Goal: Task Accomplishment & Management: Use online tool/utility

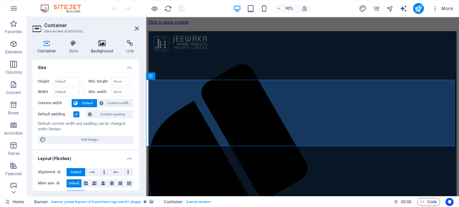
click at [103, 51] on h4 "Background" at bounding box center [103, 47] width 35 height 14
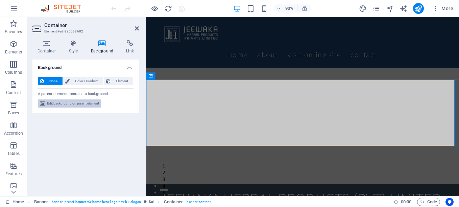
click at [80, 105] on span "Edit background on parent element" at bounding box center [73, 103] width 52 height 8
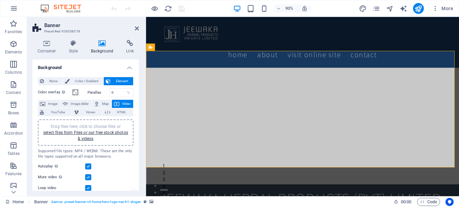
scroll to position [34, 0]
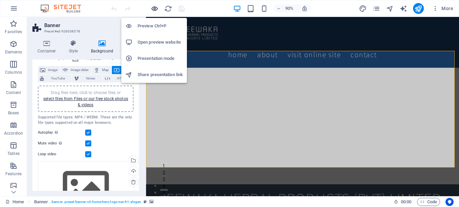
click at [155, 8] on icon "button" at bounding box center [155, 9] width 8 height 8
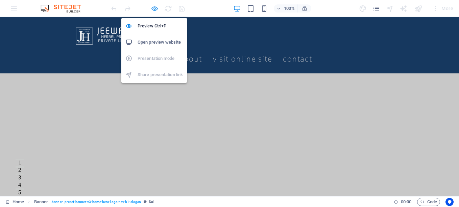
click at [155, 8] on icon "button" at bounding box center [155, 9] width 8 height 8
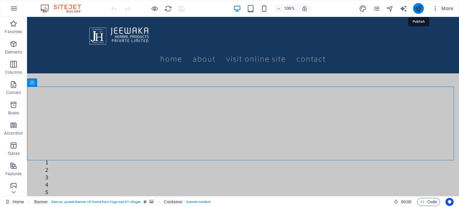
click at [417, 8] on icon "publish" at bounding box center [418, 9] width 8 height 8
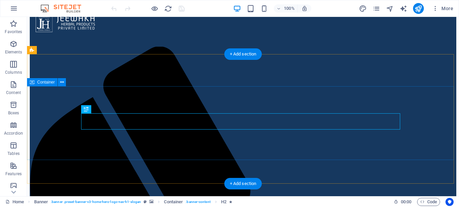
scroll to position [34, 0]
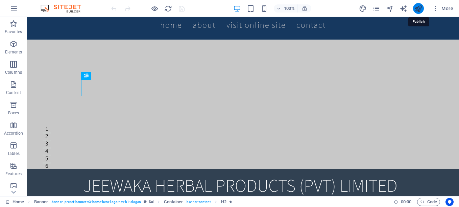
click at [421, 7] on icon "publish" at bounding box center [418, 9] width 8 height 8
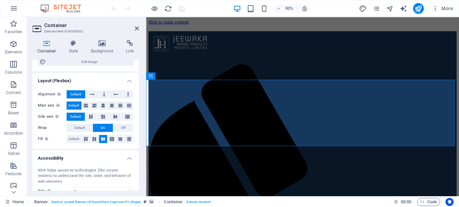
scroll to position [131, 0]
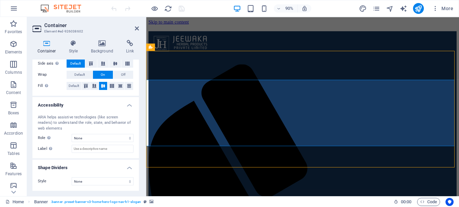
select select "vh"
select select "header"
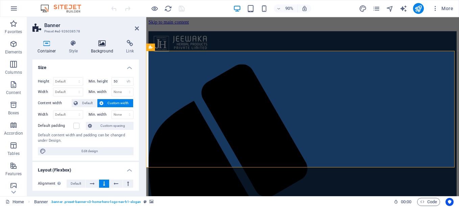
click at [101, 50] on h4 "Background" at bounding box center [103, 47] width 35 height 14
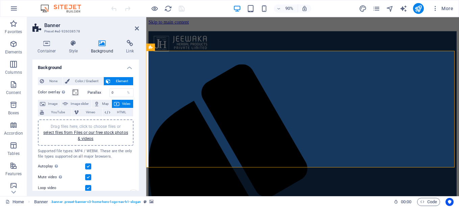
click at [82, 135] on div "Drag files here, click to choose files or select files from Files or our free s…" at bounding box center [85, 132] width 87 height 18
click at [93, 132] on link "select files from Files or our free stock photos & videos" at bounding box center [85, 135] width 85 height 11
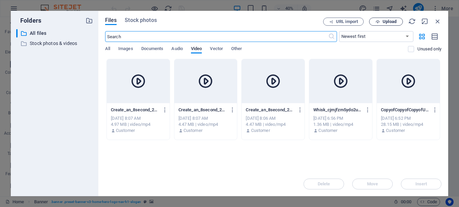
click at [390, 22] on span "Upload" at bounding box center [389, 22] width 14 height 4
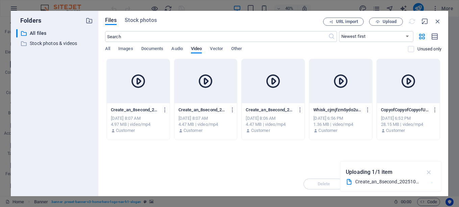
click at [428, 172] on icon "button" at bounding box center [429, 171] width 8 height 7
click at [411, 116] on div "Sep 30, 2025 6:52 PM" at bounding box center [408, 118] width 55 height 6
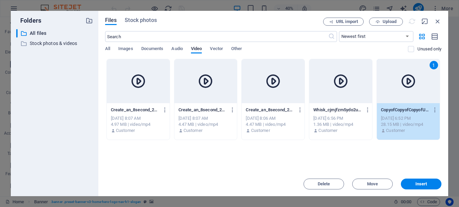
click at [399, 164] on div "Drop files here to upload them instantly Create_an_8second_202510021136_3mf2u-x…" at bounding box center [273, 115] width 336 height 113
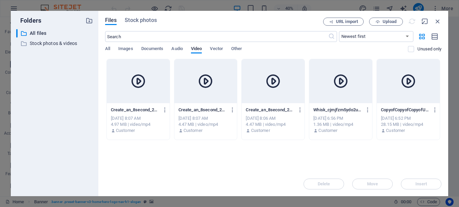
click at [130, 89] on div at bounding box center [138, 81] width 63 height 44
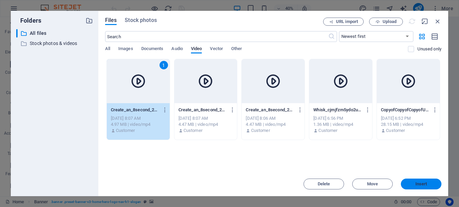
click at [409, 184] on span "Insert" at bounding box center [420, 184] width 35 height 4
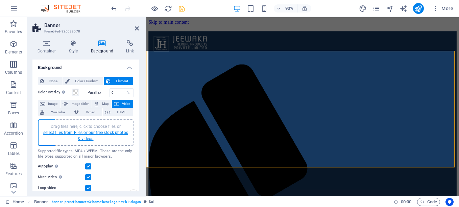
click at [95, 132] on link "select files from Files or our free stock photos & videos" at bounding box center [85, 135] width 85 height 11
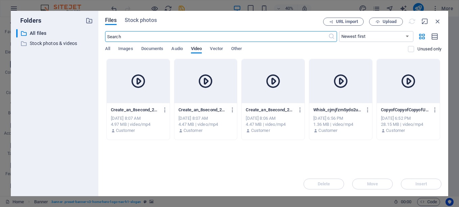
click at [209, 90] on div at bounding box center [205, 81] width 63 height 44
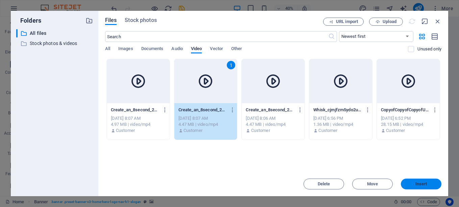
click at [413, 184] on span "Insert" at bounding box center [420, 184] width 35 height 4
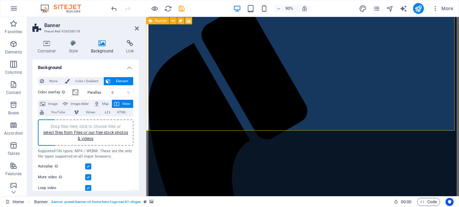
scroll to position [0, 0]
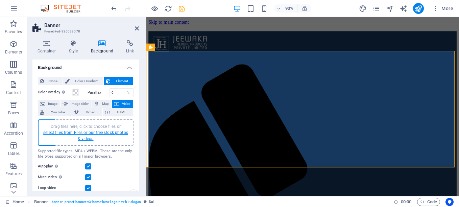
click at [96, 133] on link "select files from Files or our free stock photos & videos" at bounding box center [85, 135] width 85 height 11
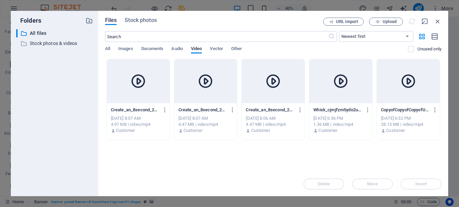
click at [275, 100] on div at bounding box center [273, 81] width 63 height 44
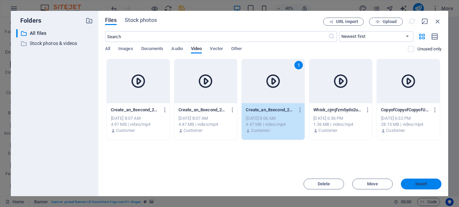
click at [412, 183] on span "Insert" at bounding box center [420, 184] width 35 height 4
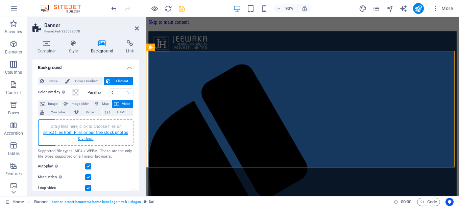
click at [85, 132] on link "select files from Files or our free stock photos & videos" at bounding box center [85, 135] width 85 height 11
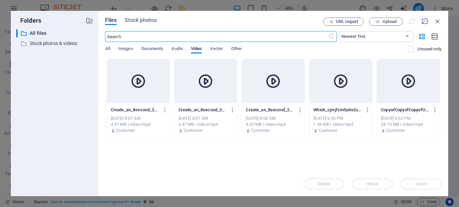
click at [404, 93] on div at bounding box center [408, 81] width 63 height 44
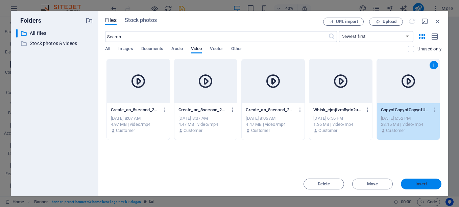
click at [417, 180] on button "Insert" at bounding box center [421, 183] width 41 height 11
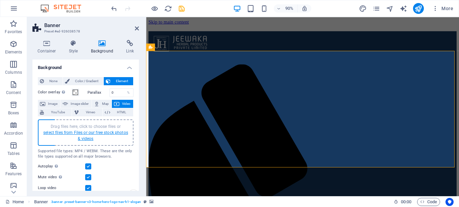
click at [79, 134] on link "select files from Files or our free stock photos & videos" at bounding box center [85, 135] width 85 height 11
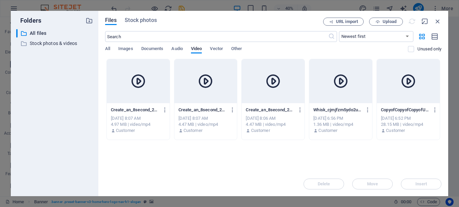
click at [336, 101] on div at bounding box center [340, 81] width 63 height 44
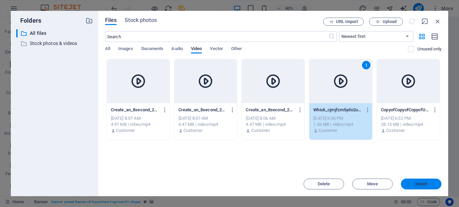
click at [412, 181] on button "Insert" at bounding box center [421, 183] width 41 height 11
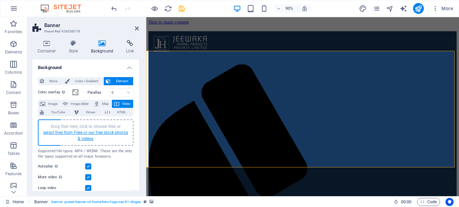
click at [82, 133] on link "select files from Files or our free stock photos & videos" at bounding box center [85, 135] width 85 height 11
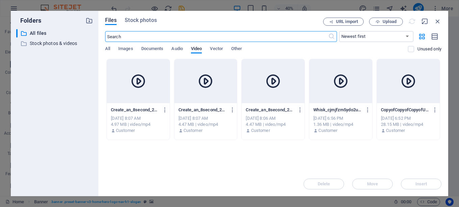
click at [256, 96] on div at bounding box center [273, 81] width 63 height 44
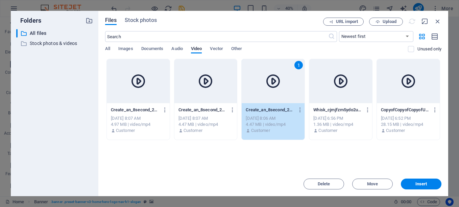
click at [183, 83] on div at bounding box center [205, 81] width 63 height 44
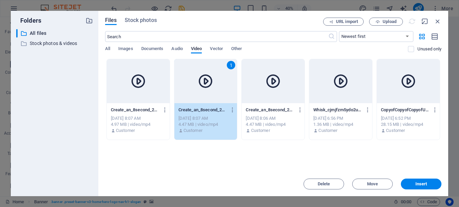
click at [129, 97] on div at bounding box center [138, 81] width 63 height 44
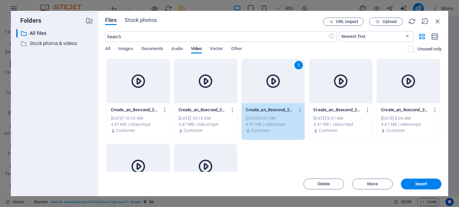
click at [138, 101] on div at bounding box center [138, 81] width 63 height 44
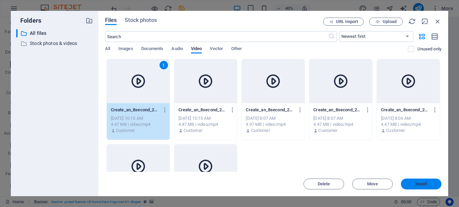
drag, startPoint x: 417, startPoint y: 182, endPoint x: 301, endPoint y: 183, distance: 115.9
click at [417, 182] on span "Insert" at bounding box center [421, 184] width 12 height 4
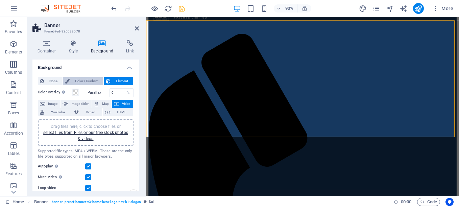
click at [81, 77] on span "Color / Gradient" at bounding box center [87, 81] width 30 height 8
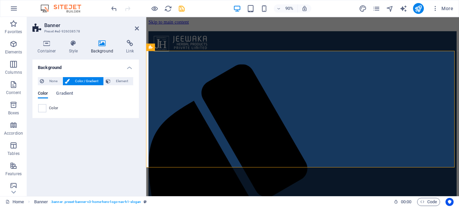
click at [103, 44] on icon at bounding box center [102, 43] width 33 height 7
click at [73, 51] on h4 "Style" at bounding box center [75, 47] width 22 height 14
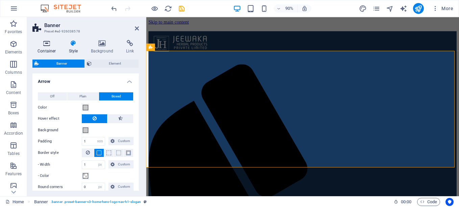
click at [43, 48] on h4 "Container" at bounding box center [47, 47] width 31 height 14
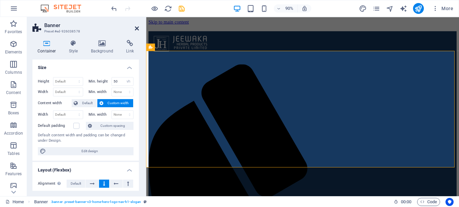
click at [137, 27] on icon at bounding box center [137, 28] width 4 height 5
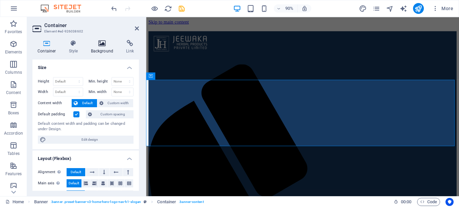
click at [97, 47] on h4 "Background" at bounding box center [103, 47] width 35 height 14
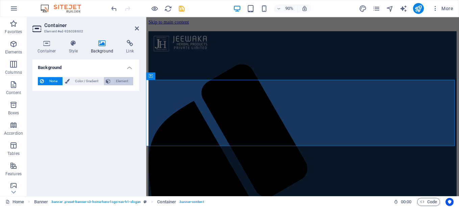
click at [121, 78] on span "Element" at bounding box center [121, 81] width 19 height 8
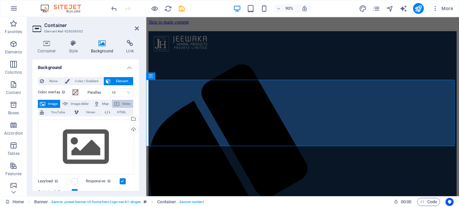
click at [119, 104] on button "Video" at bounding box center [122, 104] width 21 height 8
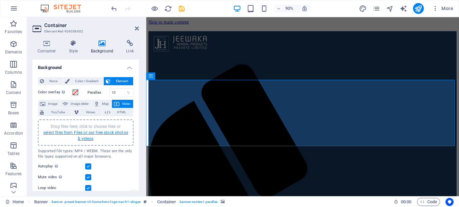
click at [94, 132] on link "select files from Files or our free stock photos & videos" at bounding box center [85, 135] width 85 height 11
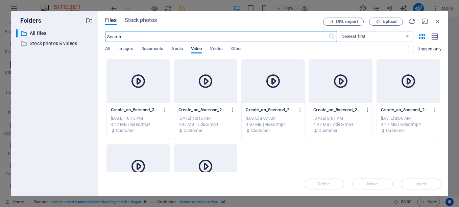
click at [136, 96] on div at bounding box center [138, 81] width 63 height 44
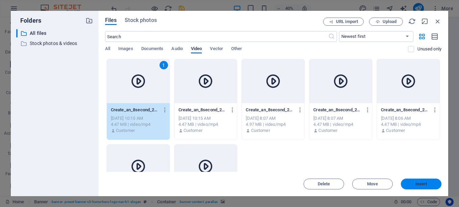
click at [412, 184] on span "Insert" at bounding box center [420, 184] width 35 height 4
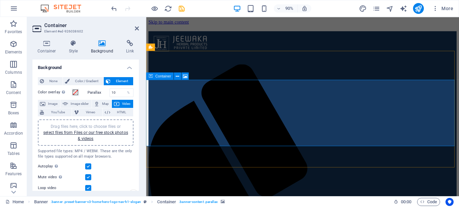
click at [150, 77] on icon at bounding box center [150, 75] width 4 height 7
click at [48, 44] on icon at bounding box center [46, 43] width 29 height 7
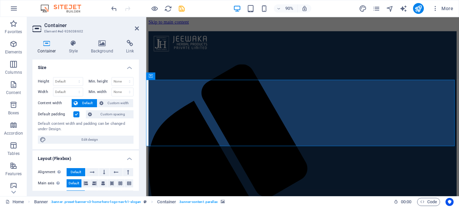
click at [75, 114] on label at bounding box center [76, 114] width 6 height 6
click at [0, 0] on input "Default padding" at bounding box center [0, 0] width 0 height 0
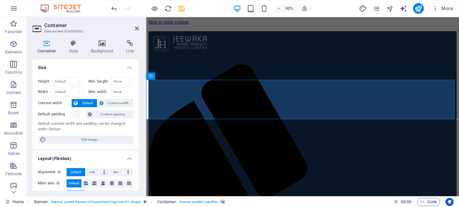
click at [76, 115] on label at bounding box center [76, 114] width 6 height 6
click at [0, 0] on input "Default padding" at bounding box center [0, 0] width 0 height 0
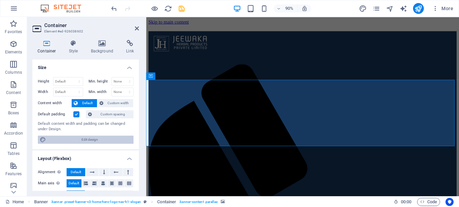
drag, startPoint x: 258, startPoint y: 203, endPoint x: 111, endPoint y: 139, distance: 161.1
click at [111, 139] on span "Edit design" at bounding box center [89, 139] width 83 height 8
select select "rem"
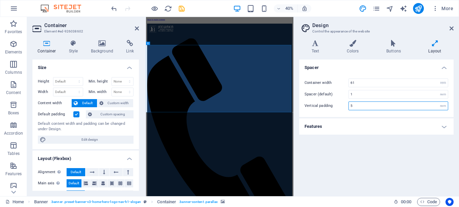
drag, startPoint x: 359, startPoint y: 105, endPoint x: 341, endPoint y: 104, distance: 18.6
click at [341, 104] on div "Vertical padding 5 rem" at bounding box center [376, 105] width 144 height 9
click at [90, 102] on span "Default" at bounding box center [87, 103] width 15 height 8
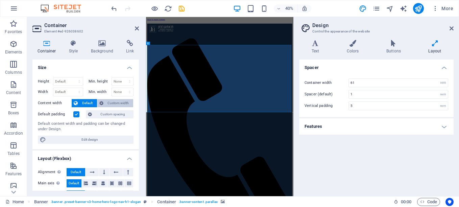
click at [108, 103] on span "Custom width" at bounding box center [118, 103] width 26 height 8
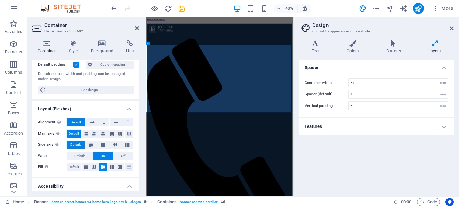
scroll to position [101, 0]
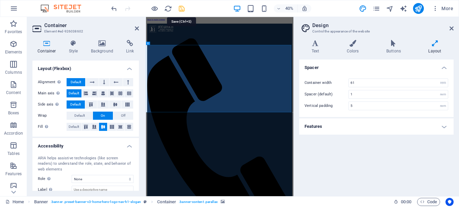
click at [181, 9] on icon "save" at bounding box center [182, 9] width 8 height 8
checkbox input "false"
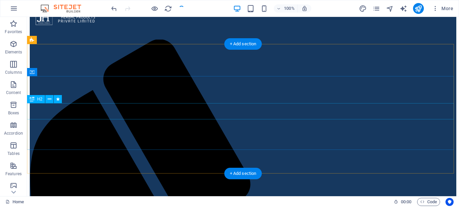
scroll to position [34, 0]
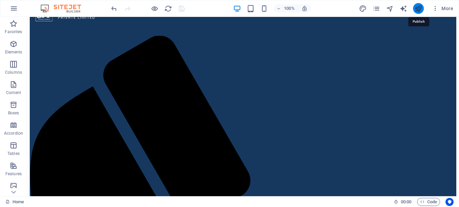
click at [416, 9] on icon "publish" at bounding box center [418, 9] width 8 height 8
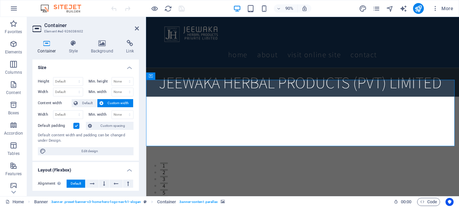
click at [76, 125] on label at bounding box center [76, 126] width 6 height 6
click at [0, 0] on input "Default padding" at bounding box center [0, 0] width 0 height 0
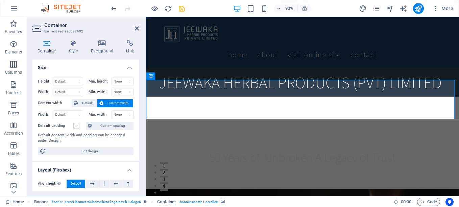
click at [76, 125] on label at bounding box center [76, 126] width 6 height 6
click at [0, 0] on input "Default padding" at bounding box center [0, 0] width 0 height 0
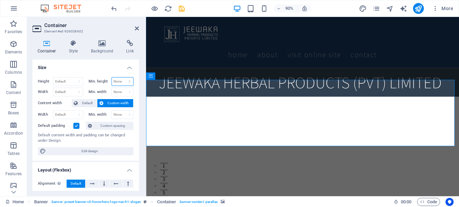
click at [127, 80] on select "None px rem % vh vw" at bounding box center [123, 81] width 22 height 8
click at [78, 81] on select "Default px rem % vh vw" at bounding box center [67, 81] width 29 height 8
click at [53, 77] on select "Default px rem % vh vw" at bounding box center [67, 81] width 29 height 8
click at [66, 82] on select "Default px rem % vh vw" at bounding box center [67, 81] width 29 height 8
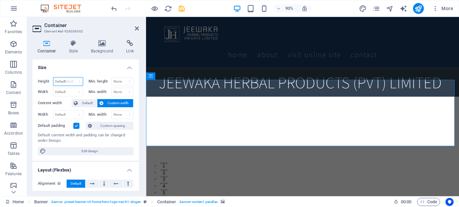
click at [53, 77] on select "Default px rem % vh vw" at bounding box center [67, 81] width 29 height 8
select select "DISABLED_OPTION_VALUE"
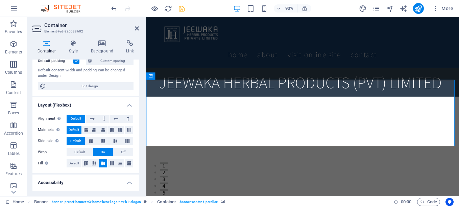
scroll to position [68, 0]
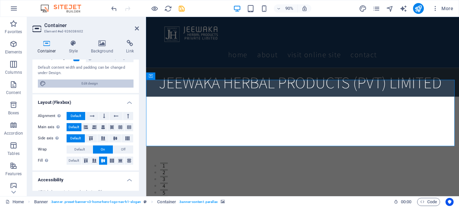
click at [88, 83] on span "Edit design" at bounding box center [89, 83] width 83 height 8
select select "rem"
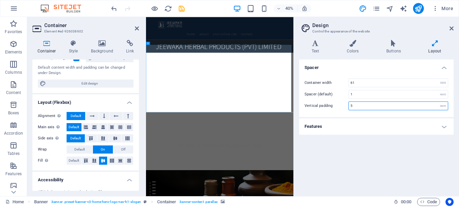
click at [393, 104] on input "5" at bounding box center [398, 106] width 99 height 8
drag, startPoint x: 393, startPoint y: 104, endPoint x: 319, endPoint y: 104, distance: 74.7
click at [316, 104] on div "Vertical padding 5 rem" at bounding box center [376, 105] width 144 height 9
drag, startPoint x: 370, startPoint y: 107, endPoint x: 343, endPoint y: 103, distance: 27.3
click at [343, 103] on div "Vertical padding 10 rem" at bounding box center [376, 105] width 144 height 9
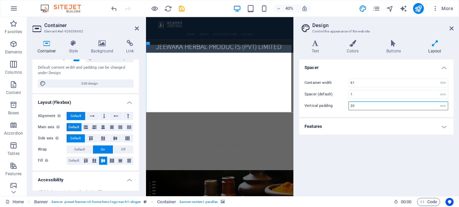
drag, startPoint x: 366, startPoint y: 105, endPoint x: 340, endPoint y: 103, distance: 25.8
click at [340, 103] on div "Vertical padding 20 rem" at bounding box center [376, 105] width 144 height 9
type input "5"
click at [436, 45] on icon at bounding box center [434, 43] width 37 height 7
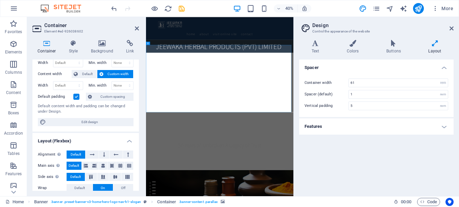
scroll to position [0, 0]
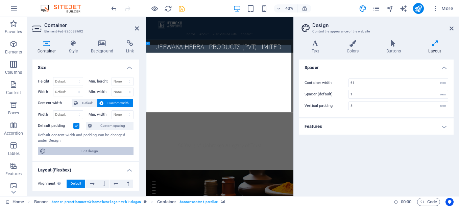
click at [65, 152] on span "Edit design" at bounding box center [89, 151] width 83 height 8
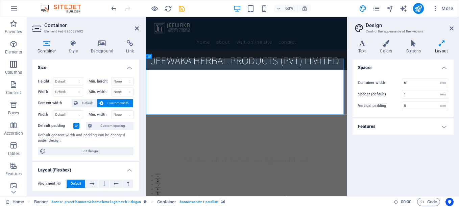
drag, startPoint x: 294, startPoint y: 118, endPoint x: 391, endPoint y: 107, distance: 98.3
click at [392, 107] on aside "Design Control the appearance of the website Variants Text Colors Buttons Layou…" at bounding box center [403, 106] width 112 height 179
click at [76, 126] on label at bounding box center [76, 126] width 6 height 6
click at [0, 0] on input "Default padding" at bounding box center [0, 0] width 0 height 0
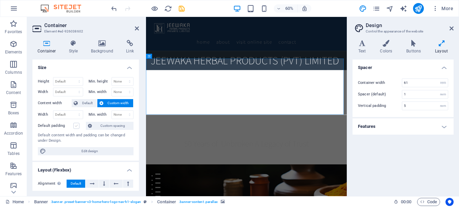
click at [76, 126] on label at bounding box center [76, 126] width 6 height 6
click at [0, 0] on input "Default padding" at bounding box center [0, 0] width 0 height 0
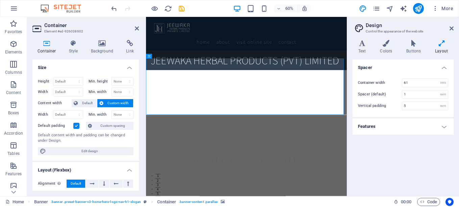
click at [77, 126] on label at bounding box center [76, 126] width 6 height 6
click at [0, 0] on input "Default padding" at bounding box center [0, 0] width 0 height 0
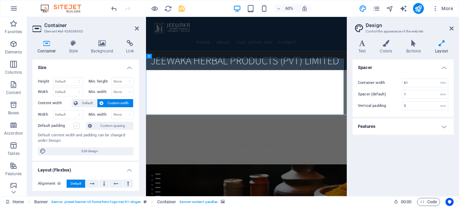
click at [77, 127] on label at bounding box center [76, 126] width 6 height 6
click at [0, 0] on input "Default padding" at bounding box center [0, 0] width 0 height 0
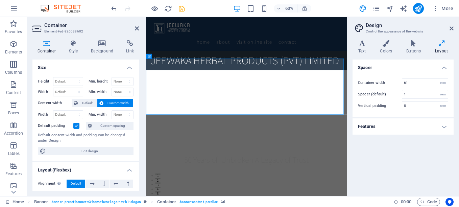
click at [77, 127] on label at bounding box center [76, 126] width 6 height 6
click at [0, 0] on input "Default padding" at bounding box center [0, 0] width 0 height 0
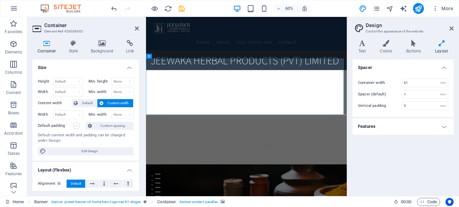
click at [77, 127] on label at bounding box center [76, 126] width 6 height 6
click at [0, 0] on input "Default padding" at bounding box center [0, 0] width 0 height 0
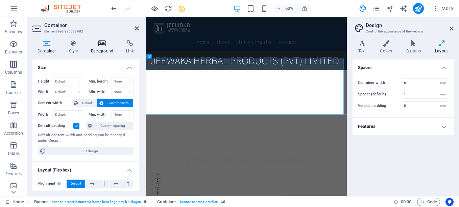
click at [104, 46] on icon at bounding box center [102, 43] width 33 height 7
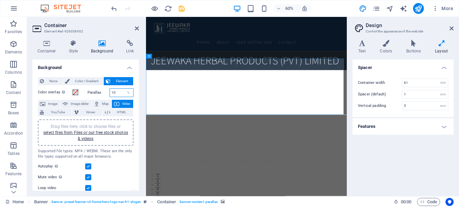
drag, startPoint x: 116, startPoint y: 92, endPoint x: 90, endPoint y: 89, distance: 26.2
click at [90, 89] on div "Parallax 10 %" at bounding box center [110, 92] width 46 height 9
type input "0"
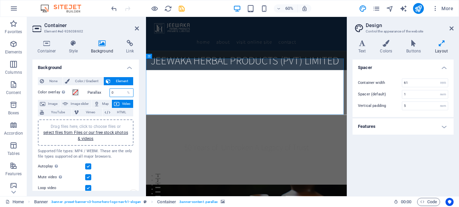
click at [114, 92] on input "0" at bounding box center [122, 93] width 24 height 8
type input "1"
click at [104, 91] on div "Parallax 1 %" at bounding box center [110, 92] width 46 height 9
type input "0"
click at [179, 9] on icon "save" at bounding box center [182, 9] width 8 height 8
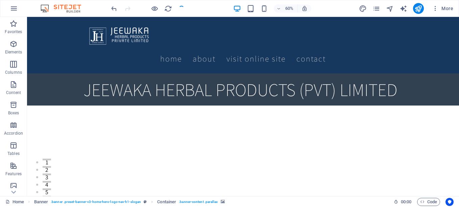
checkbox input "false"
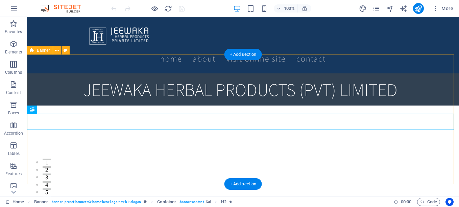
click at [217, 167] on div "JEEWAKA HERBAL PRODUCTS (PVT) LIMITED 50 Years of Unbroken A Legacy of Trust" at bounding box center [243, 174] width 432 height 203
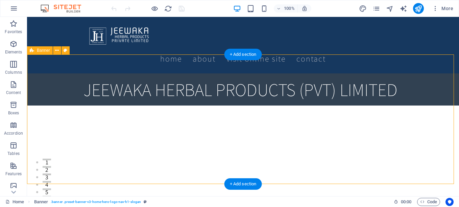
click at [122, 176] on div "JEEWAKA HERBAL PRODUCTS (PVT) LIMITED 50 Years of Unbroken A Legacy of Trust" at bounding box center [243, 174] width 432 height 203
select select "vh"
select select "header"
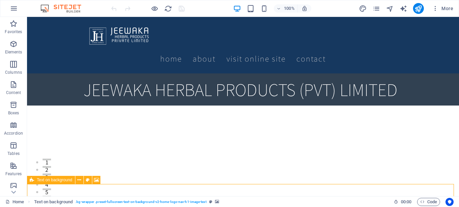
click at [33, 181] on icon at bounding box center [32, 180] width 4 height 8
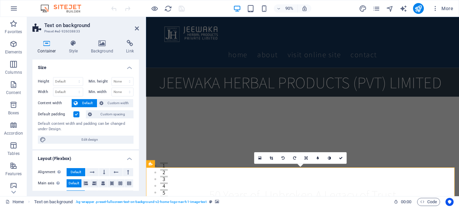
click at [77, 112] on label at bounding box center [76, 114] width 6 height 6
click at [0, 0] on input "Default padding" at bounding box center [0, 0] width 0 height 0
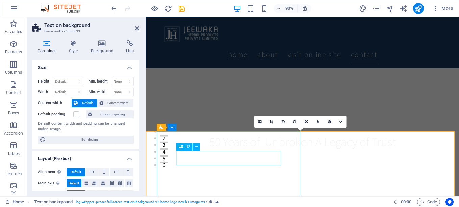
scroll to position [66, 0]
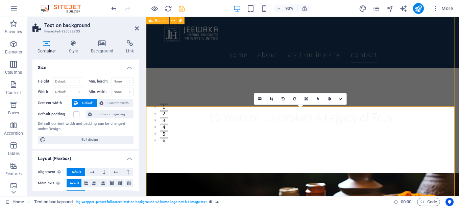
click at [231, 100] on div "JEEWAKA HERBAL PRODUCTS (PVT) LIMITED 50 Years of Unbroken A Legacy of Trust" at bounding box center [320, 70] width 348 height 238
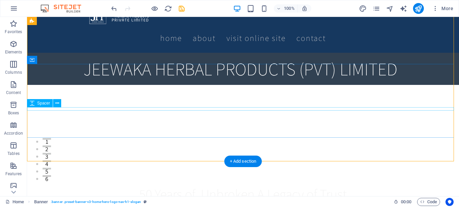
scroll to position [0, 0]
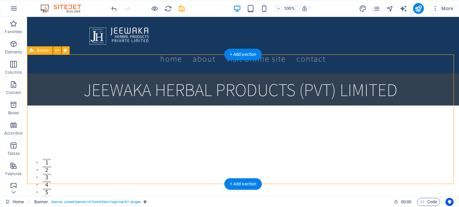
click at [105, 170] on div "JEEWAKA HERBAL PRODUCTS (PVT) LIMITED 50 Years of Unbroken A Legacy of Trust" at bounding box center [243, 174] width 432 height 203
select select "vh"
select select "header"
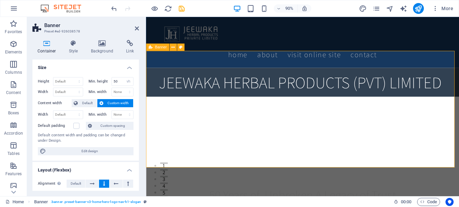
click at [199, 167] on div "JEEWAKA HERBAL PRODUCTS (PVT) LIMITED 50 Years of Unbroken A Legacy of Trust" at bounding box center [320, 174] width 348 height 203
click at [199, 169] on div "JEEWAKA HERBAL PRODUCTS (PVT) LIMITED 50 Years of Unbroken A Legacy of Trust" at bounding box center [320, 174] width 348 height 203
click at [77, 124] on label at bounding box center [76, 126] width 6 height 6
click at [0, 0] on input "Default padding" at bounding box center [0, 0] width 0 height 0
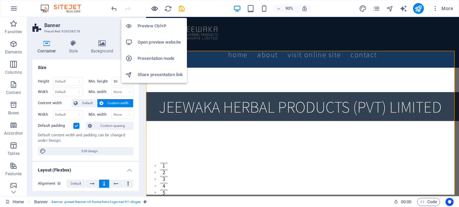
click at [153, 7] on icon "button" at bounding box center [155, 9] width 8 height 8
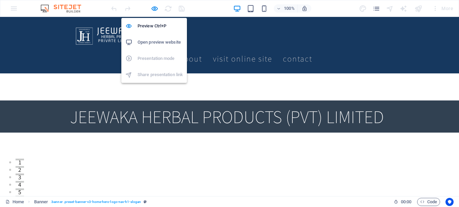
click at [151, 39] on h6 "Open preview website" at bounding box center [159, 42] width 45 height 8
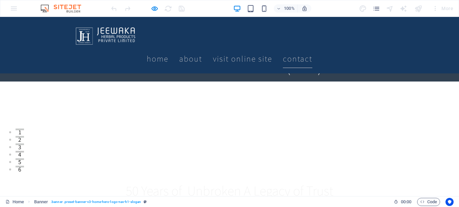
scroll to position [99, 0]
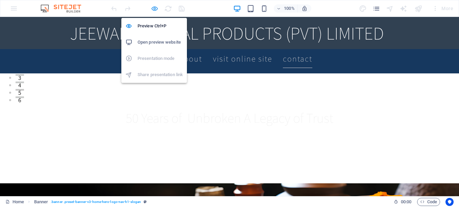
click at [152, 9] on icon "button" at bounding box center [155, 9] width 8 height 8
select select "vh"
select select "header"
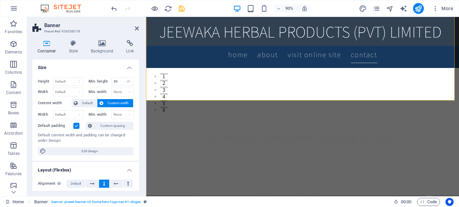
click at [75, 125] on label at bounding box center [76, 126] width 6 height 6
click at [0, 0] on input "Default padding" at bounding box center [0, 0] width 0 height 0
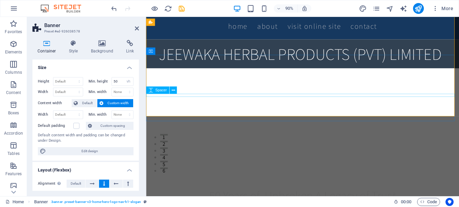
scroll to position [0, 0]
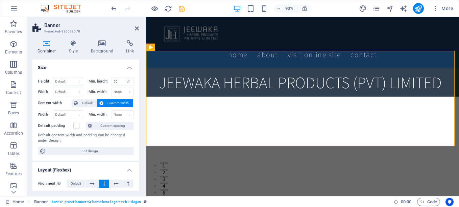
click at [203, 143] on figure at bounding box center [320, 158] width 348 height 106
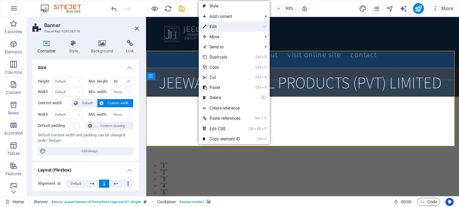
click at [227, 26] on link "⏎ Edit" at bounding box center [222, 27] width 46 height 10
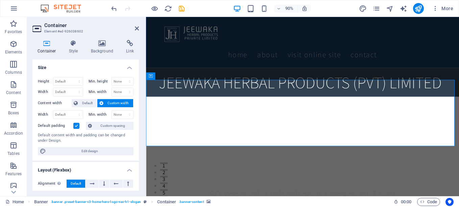
click at [114, 102] on span "Custom width" at bounding box center [118, 103] width 26 height 8
click at [115, 102] on span "Custom width" at bounding box center [118, 103] width 26 height 8
click at [80, 103] on span "Default" at bounding box center [87, 103] width 15 height 8
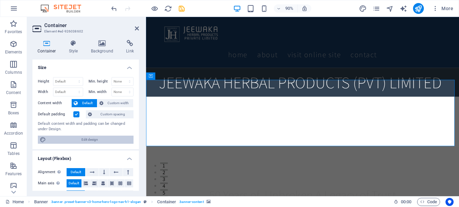
click at [97, 140] on span "Edit design" at bounding box center [89, 139] width 83 height 8
select select "rem"
select select "ease-in-out"
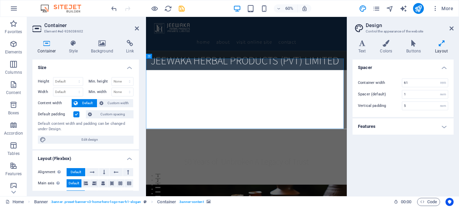
click at [436, 125] on h4 "Features" at bounding box center [402, 126] width 101 height 16
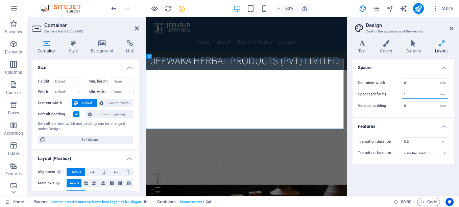
click at [408, 96] on input "1" at bounding box center [425, 94] width 46 height 8
type input "5"
type input "1"
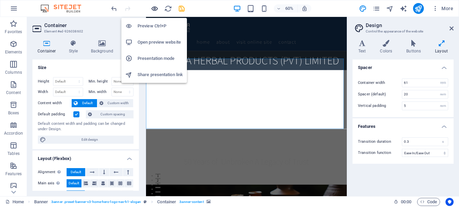
click at [153, 9] on icon "button" at bounding box center [155, 9] width 8 height 8
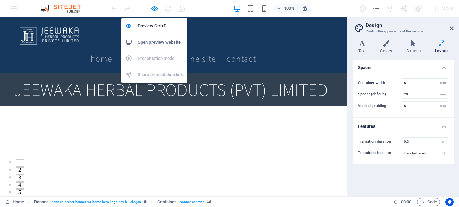
click at [157, 41] on h6 "Open preview website" at bounding box center [159, 42] width 45 height 8
click at [153, 9] on icon "button" at bounding box center [155, 9] width 8 height 8
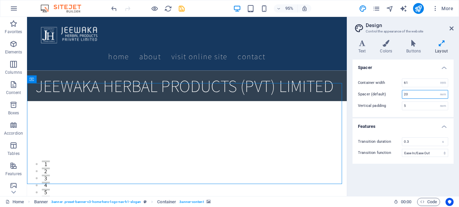
drag, startPoint x: 409, startPoint y: 93, endPoint x: 365, endPoint y: 97, distance: 44.4
click at [365, 97] on div "Spacer (default) 20 rem" at bounding box center [403, 94] width 90 height 9
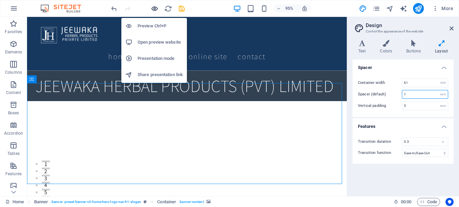
type input "1"
click at [151, 9] on icon "button" at bounding box center [155, 9] width 8 height 8
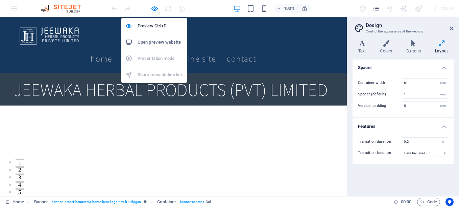
click at [151, 41] on h6 "Open preview website" at bounding box center [159, 42] width 45 height 8
click at [155, 5] on icon "button" at bounding box center [155, 9] width 8 height 8
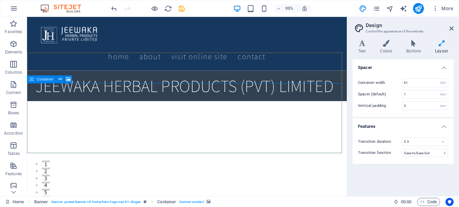
click at [31, 79] on icon at bounding box center [32, 79] width 4 height 8
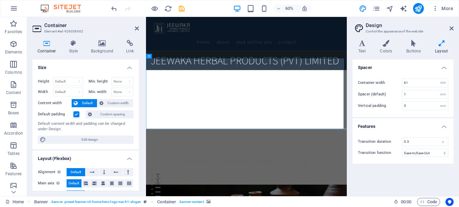
click at [46, 43] on icon at bounding box center [46, 43] width 29 height 7
click at [104, 140] on span "Edit design" at bounding box center [89, 139] width 83 height 8
click at [158, 125] on icon at bounding box center [159, 126] width 3 height 5
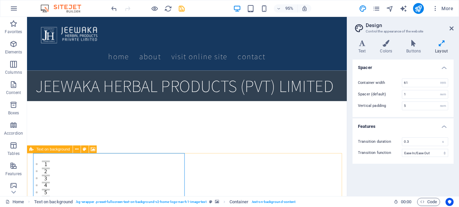
click at [39, 150] on span "Text on background" at bounding box center [53, 149] width 34 height 4
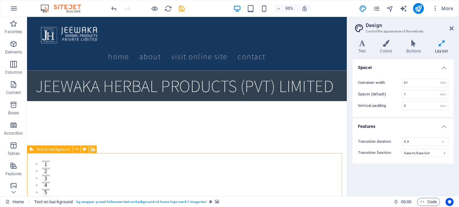
click at [39, 150] on span "Text on background" at bounding box center [53, 149] width 34 height 4
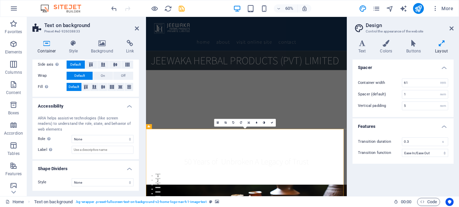
scroll to position [131, 0]
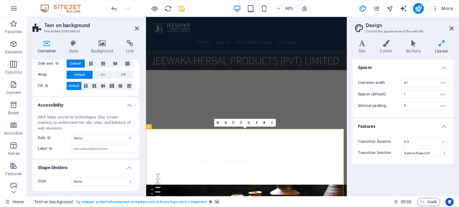
click at [248, 165] on figure at bounding box center [313, 163] width 334 height 117
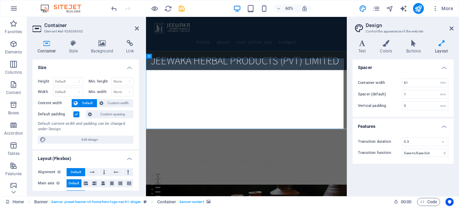
click at [45, 45] on icon at bounding box center [46, 43] width 29 height 7
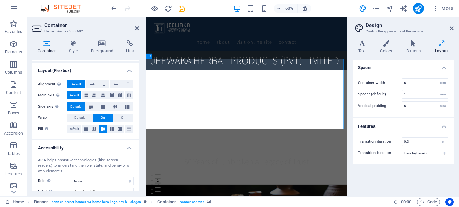
scroll to position [29, 0]
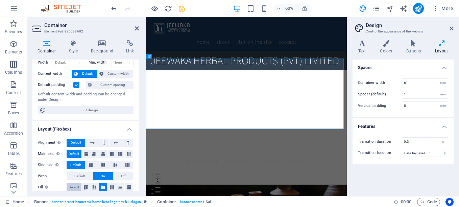
click at [75, 189] on span "Default" at bounding box center [74, 187] width 10 height 8
click at [77, 175] on span "Default" at bounding box center [79, 176] width 10 height 8
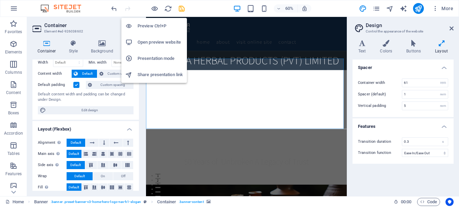
click at [155, 28] on h6 "Preview Ctrl+P" at bounding box center [159, 26] width 45 height 8
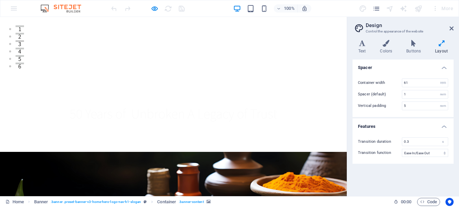
scroll to position [0, 0]
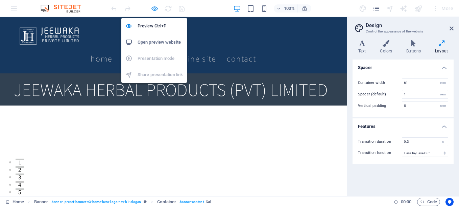
click at [152, 9] on icon "button" at bounding box center [155, 9] width 8 height 8
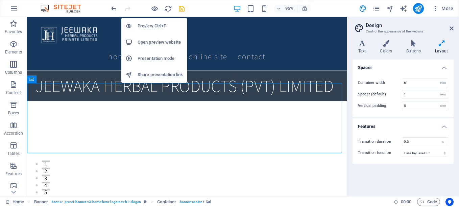
click at [140, 41] on h6 "Open preview website" at bounding box center [159, 42] width 45 height 8
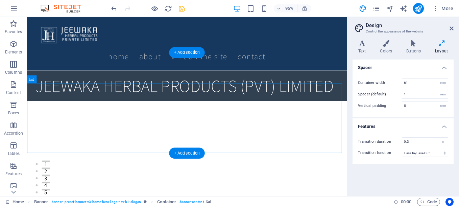
click at [110, 135] on figure at bounding box center [195, 142] width 336 height 74
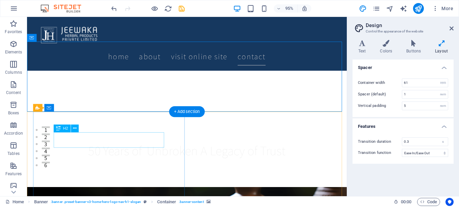
scroll to position [66, 0]
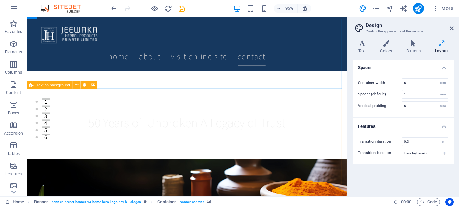
click at [39, 85] on span "Text on background" at bounding box center [53, 85] width 34 height 4
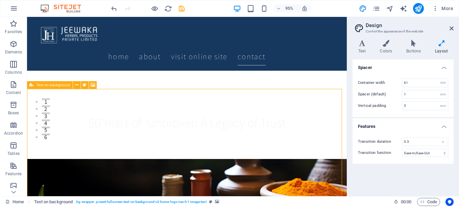
click at [39, 85] on span "Text on background" at bounding box center [53, 85] width 34 height 4
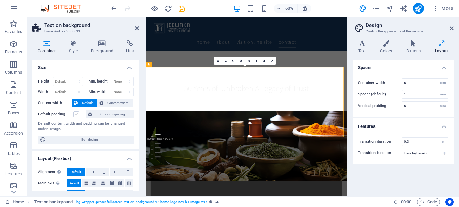
click at [76, 116] on label at bounding box center [76, 114] width 6 height 6
click at [0, 0] on input "Default padding" at bounding box center [0, 0] width 0 height 0
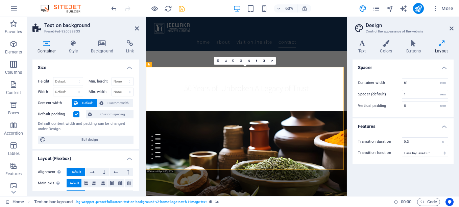
click at [76, 116] on label at bounding box center [76, 114] width 6 height 6
click at [0, 0] on input "Default padding" at bounding box center [0, 0] width 0 height 0
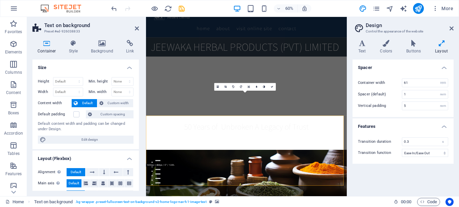
scroll to position [34, 0]
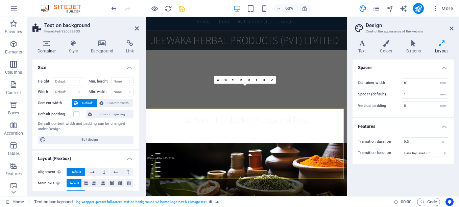
click at [238, 100] on figure at bounding box center [313, 112] width 334 height 81
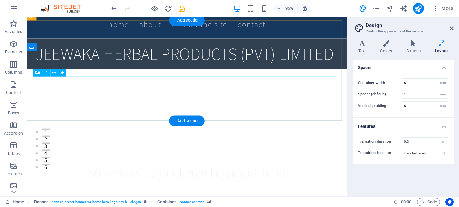
click at [191, 172] on div "50 Years of Unbroken A Legacy of Trust" at bounding box center [195, 180] width 319 height 16
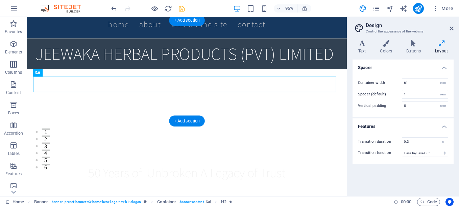
click at [117, 107] on figure at bounding box center [195, 109] width 336 height 74
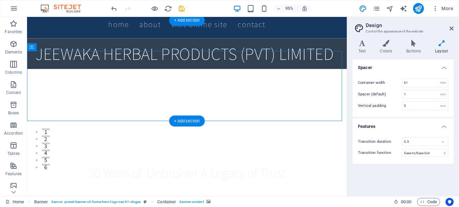
click at [50, 107] on figure at bounding box center [195, 109] width 336 height 74
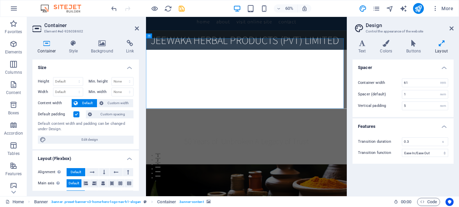
click at [76, 115] on label at bounding box center [76, 114] width 6 height 6
click at [0, 0] on input "Default padding" at bounding box center [0, 0] width 0 height 0
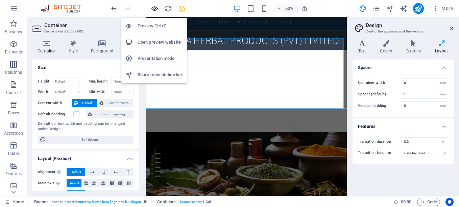
click at [154, 8] on icon "button" at bounding box center [155, 9] width 8 height 8
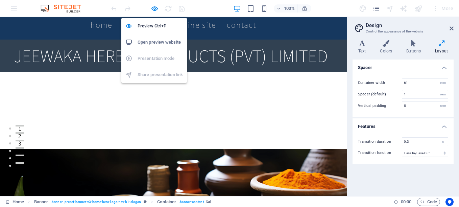
click at [151, 38] on li "Open preview website" at bounding box center [154, 42] width 66 height 16
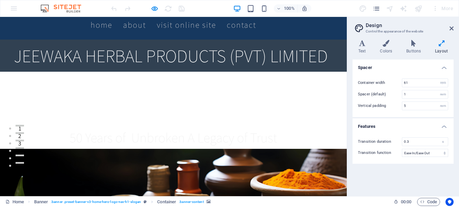
click at [147, 91] on video at bounding box center [173, 100] width 347 height 57
click at [148, 91] on video at bounding box center [173, 100] width 347 height 57
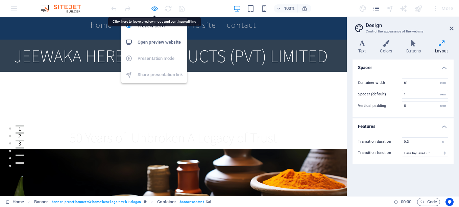
click at [155, 10] on icon "button" at bounding box center [155, 9] width 8 height 8
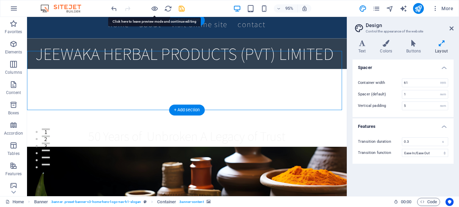
click at [153, 95] on figure at bounding box center [195, 103] width 336 height 62
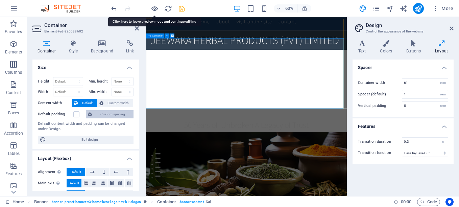
drag, startPoint x: 74, startPoint y: 113, endPoint x: 97, endPoint y: 117, distance: 22.9
click at [74, 113] on label at bounding box center [76, 114] width 6 height 6
click at [0, 0] on input "Default padding" at bounding box center [0, 0] width 0 height 0
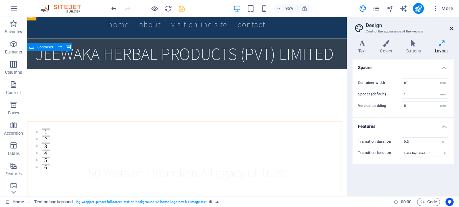
click at [452, 29] on icon at bounding box center [451, 28] width 4 height 5
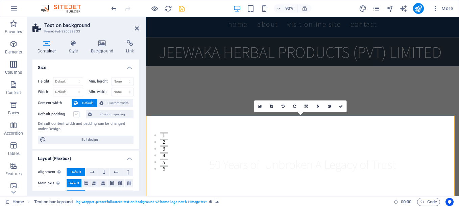
click at [77, 114] on label at bounding box center [76, 114] width 6 height 6
click at [0, 0] on input "Default padding" at bounding box center [0, 0] width 0 height 0
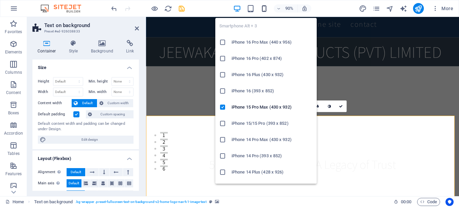
click at [265, 9] on icon "button" at bounding box center [264, 9] width 8 height 8
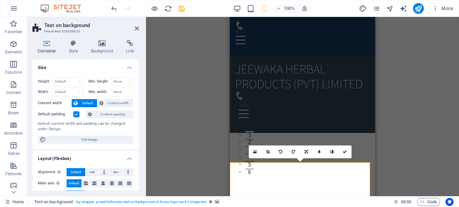
scroll to position [59, 0]
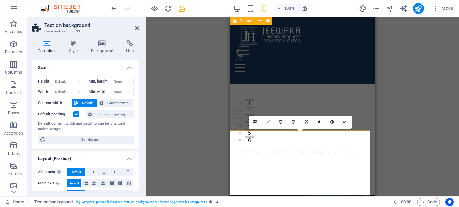
click at [235, 125] on div "JEEWAKA HERBAL PRODUCTS (PVT) LIMITED 50 Years of Unbroken A Legacy of Trust" at bounding box center [302, 75] width 145 height 237
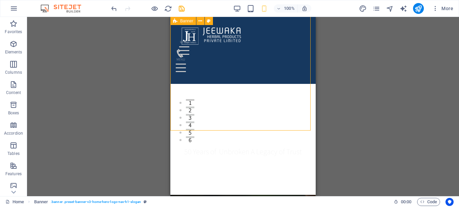
drag, startPoint x: 176, startPoint y: 124, endPoint x: 235, endPoint y: 124, distance: 59.5
click at [235, 124] on div "JEEWAKA HERBAL PRODUCTS (PVT) LIMITED 50 Years of Unbroken A Legacy of Trust" at bounding box center [242, 75] width 145 height 237
select select "vh"
select select "header"
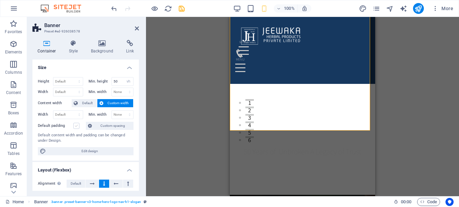
click at [77, 127] on label at bounding box center [76, 126] width 6 height 6
click at [0, 0] on input "Default padding" at bounding box center [0, 0] width 0 height 0
click at [77, 127] on label at bounding box center [76, 126] width 6 height 6
click at [0, 0] on input "Default padding" at bounding box center [0, 0] width 0 height 0
click at [77, 127] on label at bounding box center [76, 126] width 6 height 6
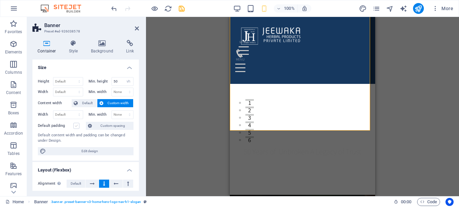
click at [0, 0] on input "Default padding" at bounding box center [0, 0] width 0 height 0
drag, startPoint x: 118, startPoint y: 82, endPoint x: 107, endPoint y: 82, distance: 11.2
click at [107, 82] on div "Min. height 50 None px rem % vh vw" at bounding box center [111, 81] width 45 height 9
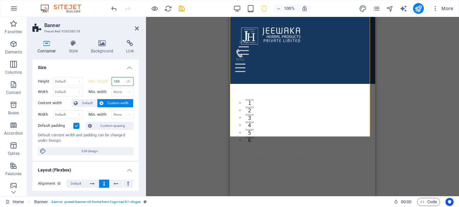
drag, startPoint x: 121, startPoint y: 80, endPoint x: 91, endPoint y: 79, distance: 29.7
click at [91, 79] on div "Min. height 100 None px rem % vh vw" at bounding box center [111, 81] width 45 height 9
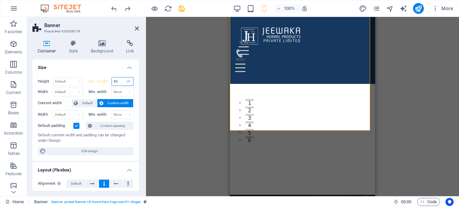
type input "5"
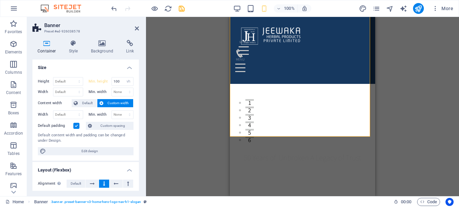
type input "50"
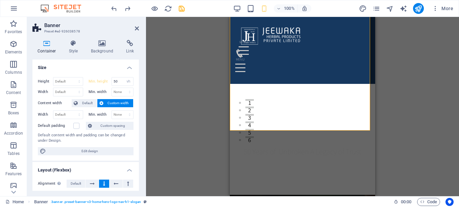
click at [262, 110] on figure at bounding box center [302, 98] width 145 height 56
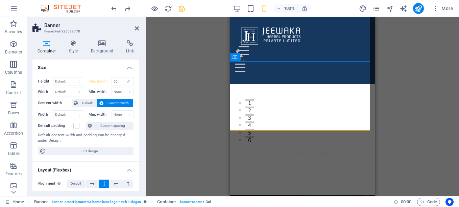
click at [237, 70] on figure at bounding box center [302, 98] width 145 height 56
click at [238, 70] on figure at bounding box center [302, 98] width 145 height 56
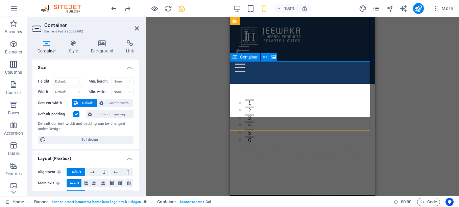
click at [235, 58] on icon at bounding box center [234, 57] width 5 height 8
click at [129, 79] on select "None px rem % vh vw" at bounding box center [123, 81] width 22 height 8
select select "px"
click at [122, 77] on select "None px rem % vh vw" at bounding box center [123, 81] width 22 height 8
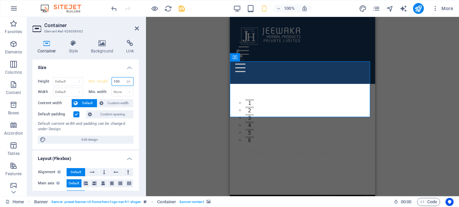
drag, startPoint x: 122, startPoint y: 81, endPoint x: 108, endPoint y: 79, distance: 13.6
click at [108, 79] on div "Min. height 100 None px rem % vh vw" at bounding box center [111, 81] width 45 height 9
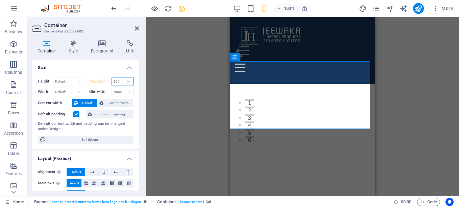
drag, startPoint x: 119, startPoint y: 81, endPoint x: 98, endPoint y: 81, distance: 20.9
click at [98, 81] on div "Min. height 200 None px rem % vh vw" at bounding box center [111, 81] width 45 height 9
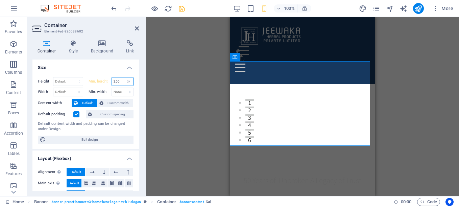
drag, startPoint x: 119, startPoint y: 82, endPoint x: 99, endPoint y: 78, distance: 19.9
click at [99, 78] on div "Min. height 250 None px rem % vh vw" at bounding box center [111, 81] width 45 height 9
type input "225"
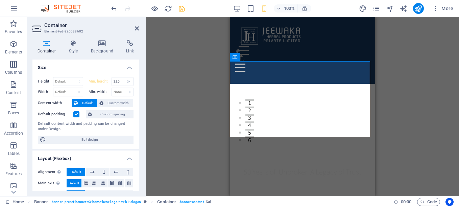
click at [76, 116] on label at bounding box center [76, 114] width 6 height 6
click at [0, 0] on input "Default padding" at bounding box center [0, 0] width 0 height 0
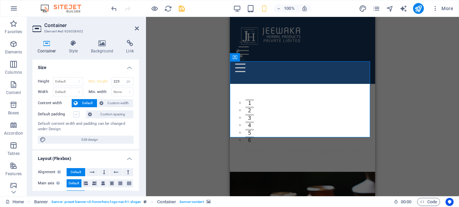
click at [77, 116] on label at bounding box center [76, 114] width 6 height 6
click at [0, 0] on input "Default padding" at bounding box center [0, 0] width 0 height 0
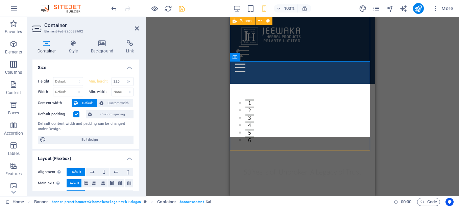
click at [245, 145] on div "JEEWAKA HERBAL PRODUCTS (PVT) LIMITED 50 Years of Unbroken A Legacy of Trust" at bounding box center [302, 85] width 145 height 257
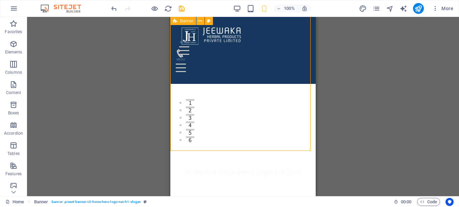
click at [237, 147] on div "JEEWAKA HERBAL PRODUCTS (PVT) LIMITED 50 Years of Unbroken A Legacy of Trust" at bounding box center [242, 85] width 145 height 257
drag, startPoint x: 237, startPoint y: 147, endPoint x: 178, endPoint y: 148, distance: 59.5
click at [237, 148] on div "JEEWAKA HERBAL PRODUCTS (PVT) LIMITED 50 Years of Unbroken A Legacy of Trust" at bounding box center [242, 85] width 145 height 257
select select "vh"
select select "header"
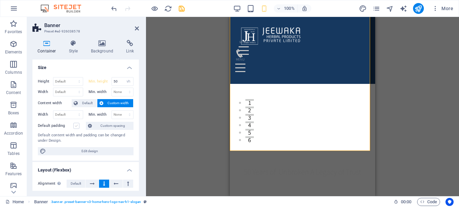
click at [77, 126] on label at bounding box center [76, 126] width 6 height 6
click at [0, 0] on input "Default padding" at bounding box center [0, 0] width 0 height 0
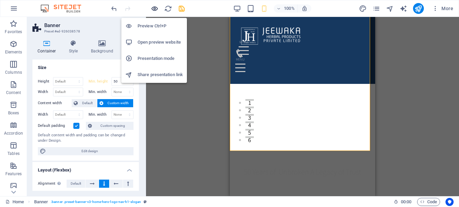
click at [153, 8] on icon "button" at bounding box center [155, 9] width 8 height 8
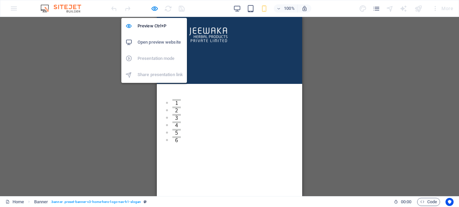
click at [150, 42] on h6 "Open preview website" at bounding box center [159, 42] width 45 height 8
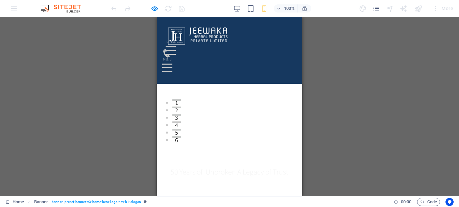
click at [253, 145] on header "JEEWAKA HERBAL PRODUCTS (PVT) LIMITED 50 Years of Unbroken A Legacy of Trust" at bounding box center [229, 104] width 145 height 222
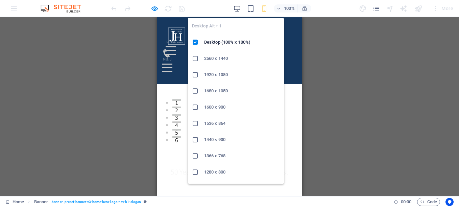
click at [234, 10] on icon "button" at bounding box center [237, 9] width 8 height 8
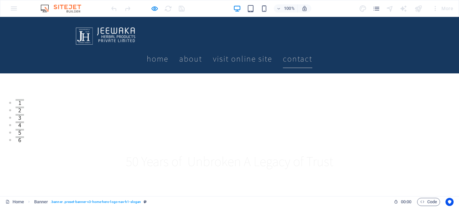
click at [279, 148] on header "JEEWAKA HERBAL PRODUCTS (PVT) LIMITED 50 Years of Unbroken A Legacy of Trust" at bounding box center [229, 109] width 459 height 233
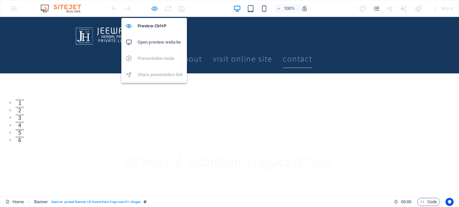
click at [157, 9] on icon "button" at bounding box center [155, 9] width 8 height 8
select select "vh"
select select "header"
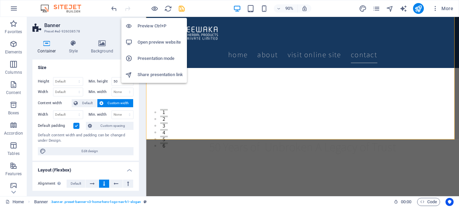
click at [149, 26] on h6 "Preview Ctrl+P" at bounding box center [159, 26] width 45 height 8
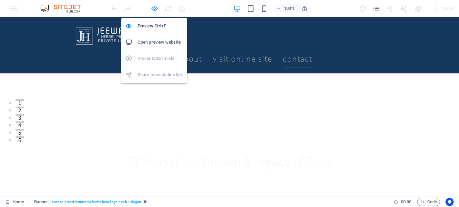
click at [155, 9] on icon "button" at bounding box center [155, 9] width 8 height 8
select select "vh"
select select "header"
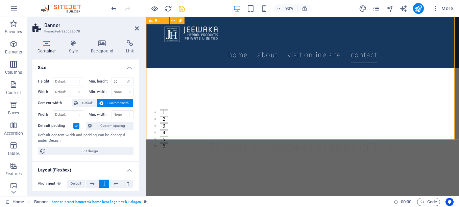
click at [196, 137] on div "JEEWAKA HERBAL PRODUCTS (PVT) LIMITED 50 Years of Unbroken A Legacy of Trust" at bounding box center [320, 91] width 348 height 269
click at [197, 137] on div "JEEWAKA HERBAL PRODUCTS (PVT) LIMITED 50 Years of Unbroken A Legacy of Trust" at bounding box center [320, 91] width 348 height 269
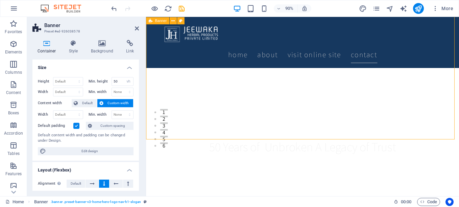
click at [197, 135] on div "JEEWAKA HERBAL PRODUCTS (PVT) LIMITED 50 Years of Unbroken A Legacy of Trust" at bounding box center [320, 91] width 348 height 269
click at [198, 135] on div "JEEWAKA HERBAL PRODUCTS (PVT) LIMITED 50 Years of Unbroken A Legacy of Trust" at bounding box center [320, 91] width 348 height 269
click at [179, 109] on figure at bounding box center [320, 89] width 348 height 74
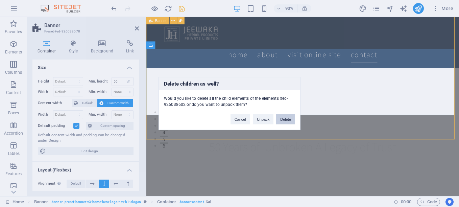
click at [283, 117] on button "Delete" at bounding box center [285, 119] width 19 height 10
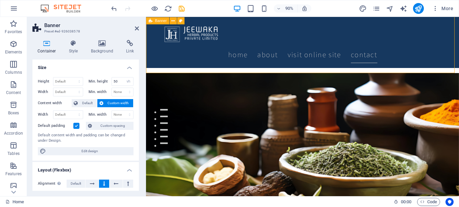
click at [214, 68] on div "JEEWAKA HERBAL PRODUCTS (PVT) LIMITED" at bounding box center [320, 18] width 348 height 122
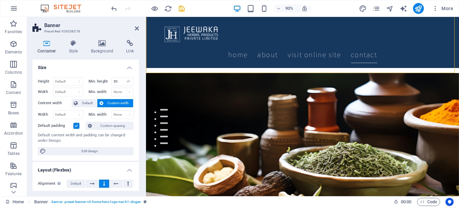
click at [75, 127] on label at bounding box center [76, 126] width 6 height 6
click at [0, 0] on input "Default padding" at bounding box center [0, 0] width 0 height 0
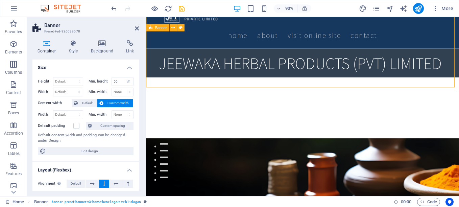
scroll to position [3, 0]
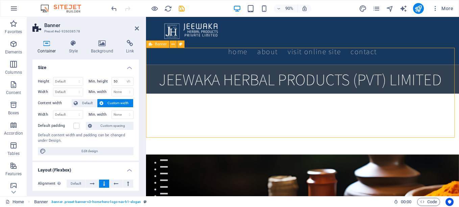
click at [224, 112] on div "JEEWAKA HERBAL PRODUCTS (PVT) LIMITED" at bounding box center [320, 120] width 348 height 100
click at [224, 110] on div "JEEWAKA HERBAL PRODUCTS (PVT) LIMITED" at bounding box center [320, 120] width 348 height 100
click at [219, 108] on div "JEEWAKA HERBAL PRODUCTS (PVT) LIMITED" at bounding box center [320, 120] width 348 height 100
click at [14, 44] on icon "button" at bounding box center [13, 44] width 8 height 8
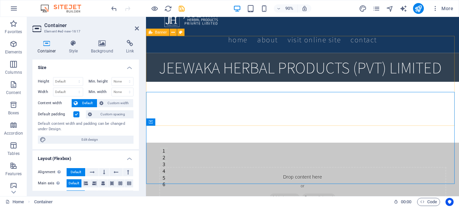
scroll to position [0, 0]
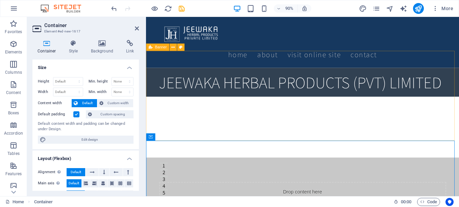
click at [178, 102] on div "JEEWAKA HERBAL PRODUCTS (PVT) LIMITED" at bounding box center [320, 123] width 348 height 100
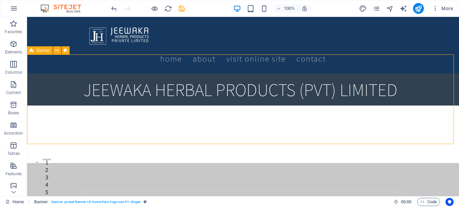
click at [176, 94] on div "JEEWAKA HERBAL PRODUCTS (PVT) LIMITED" at bounding box center [243, 118] width 432 height 90
click at [57, 50] on icon at bounding box center [57, 50] width 4 height 7
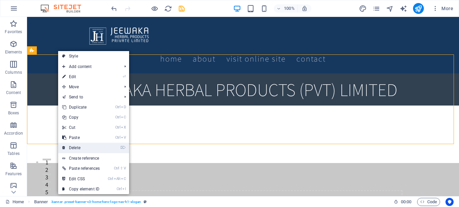
click at [74, 143] on link "⌦ Delete" at bounding box center [81, 148] width 46 height 10
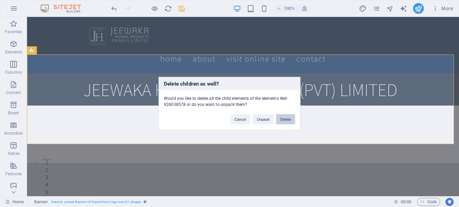
click at [282, 119] on button "Delete" at bounding box center [285, 119] width 19 height 10
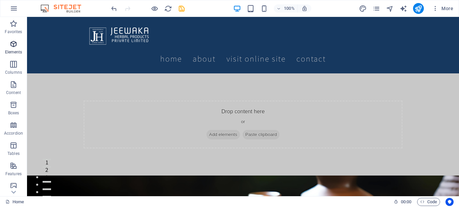
click at [13, 47] on icon "button" at bounding box center [13, 44] width 8 height 8
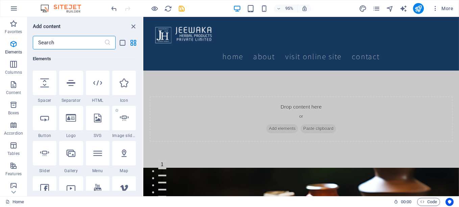
scroll to position [173, 0]
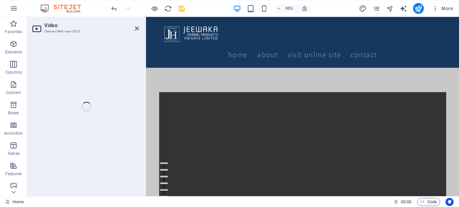
select select "%"
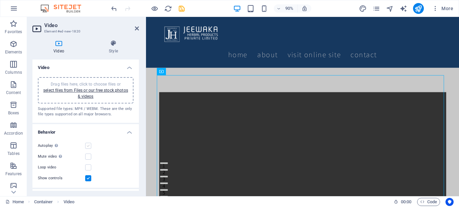
click at [88, 145] on label at bounding box center [88, 146] width 6 height 6
click at [0, 0] on input "Autoplay Autoplay is only available if muted is checked" at bounding box center [0, 0] width 0 height 0
click at [89, 157] on label at bounding box center [88, 156] width 6 height 6
click at [0, 0] on input "Mute video Autoplay will be available if muted is checked" at bounding box center [0, 0] width 0 height 0
click at [89, 147] on label at bounding box center [88, 146] width 6 height 6
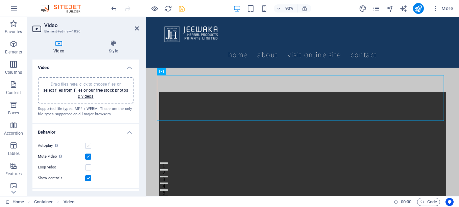
click at [0, 0] on input "Autoplay Autoplay is only available if muted is checked" at bounding box center [0, 0] width 0 height 0
click at [89, 158] on label at bounding box center [88, 156] width 6 height 6
click at [0, 0] on input "Mute video Autoplay will be available if muted is checked" at bounding box center [0, 0] width 0 height 0
click at [89, 167] on label at bounding box center [88, 167] width 6 height 6
click at [0, 0] on input "Loop video" at bounding box center [0, 0] width 0 height 0
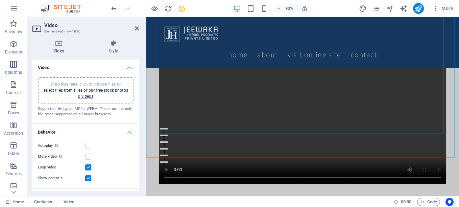
scroll to position [135, 0]
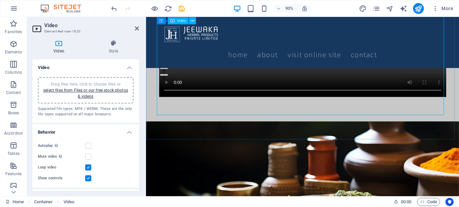
click at [165, 106] on figure at bounding box center [319, 25] width 319 height 159
click at [90, 145] on label at bounding box center [88, 146] width 6 height 6
click at [0, 0] on input "Autoplay Autoplay is only available if muted is checked" at bounding box center [0, 0] width 0 height 0
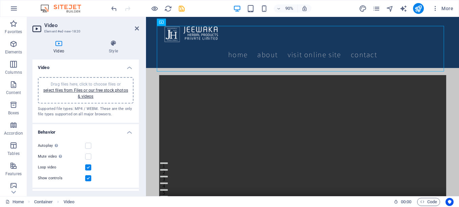
scroll to position [55, 0]
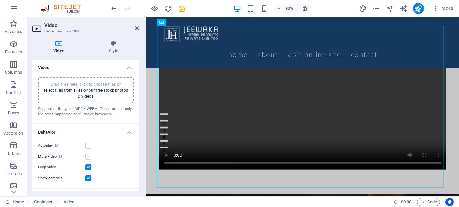
click at [90, 156] on label at bounding box center [88, 156] width 6 height 6
click at [0, 0] on input "Mute video Autoplay will be available if muted is checked" at bounding box center [0, 0] width 0 height 0
click at [87, 145] on label at bounding box center [88, 146] width 6 height 6
click at [0, 0] on input "Autoplay Autoplay is only available if muted is checked" at bounding box center [0, 0] width 0 height 0
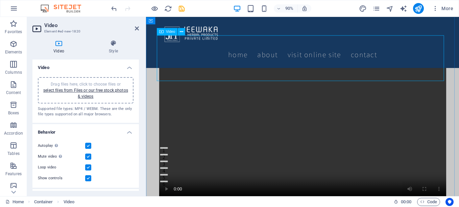
scroll to position [0, 0]
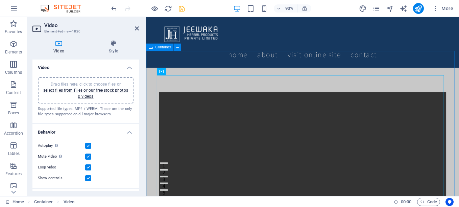
click at [167, 48] on span "Container" at bounding box center [163, 47] width 16 height 4
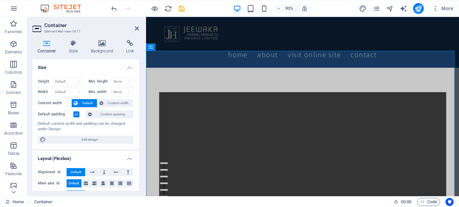
click at [77, 115] on label at bounding box center [76, 114] width 6 height 6
click at [0, 0] on input "Default padding" at bounding box center [0, 0] width 0 height 0
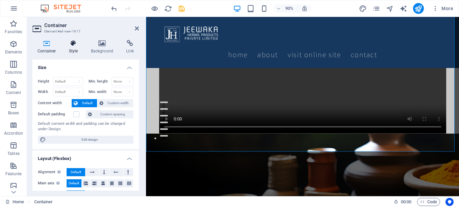
click at [73, 46] on icon at bounding box center [73, 43] width 19 height 7
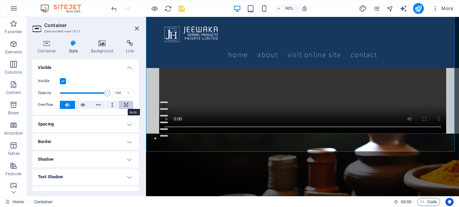
click at [124, 104] on icon at bounding box center [126, 105] width 4 height 8
click at [111, 103] on icon at bounding box center [112, 105] width 2 height 8
click at [83, 104] on icon at bounding box center [82, 105] width 5 height 8
click at [113, 141] on h4 "Border" at bounding box center [85, 141] width 106 height 16
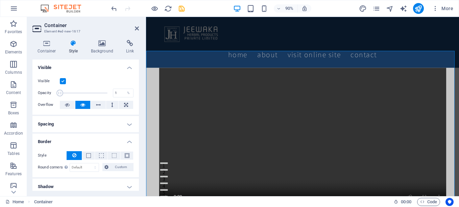
drag, startPoint x: 104, startPoint y: 93, endPoint x: 50, endPoint y: 90, distance: 53.4
click at [50, 90] on div "Opacity 1 %" at bounding box center [86, 93] width 96 height 10
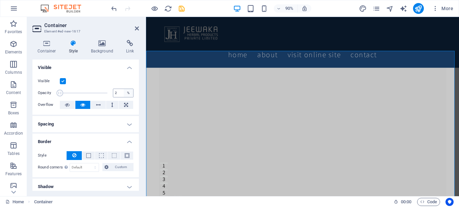
type input "100"
drag, startPoint x: 60, startPoint y: 93, endPoint x: 137, endPoint y: 90, distance: 76.4
click at [137, 90] on div "Visible Opacity 100 % Overflow" at bounding box center [85, 93] width 106 height 43
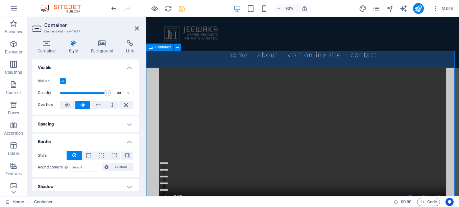
click at [151, 95] on div at bounding box center [320, 152] width 348 height 159
click at [98, 50] on h4 "Background" at bounding box center [103, 47] width 35 height 14
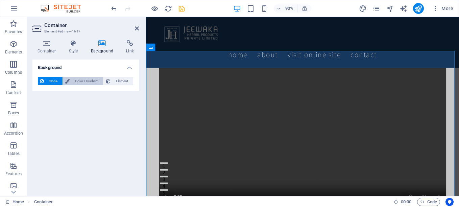
click at [76, 79] on span "Color / Gradient" at bounding box center [87, 81] width 30 height 8
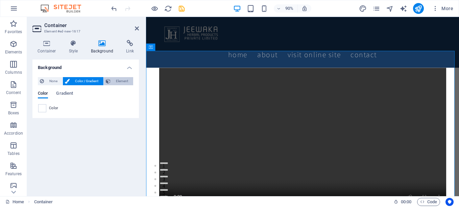
click at [118, 82] on span "Element" at bounding box center [121, 81] width 19 height 8
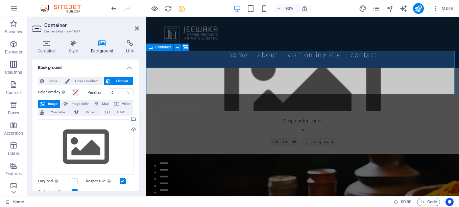
click at [255, 121] on div "Drop content here or Add elements Paste clipboard" at bounding box center [319, 145] width 319 height 48
click at [119, 81] on span "Element" at bounding box center [121, 81] width 19 height 8
click at [124, 103] on span "Video" at bounding box center [126, 104] width 10 height 8
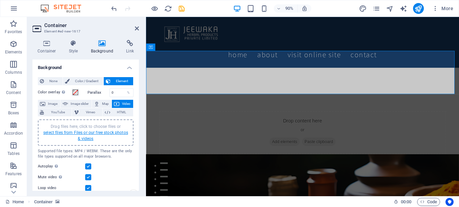
click at [81, 133] on link "select files from Files or our free stock photos & videos" at bounding box center [85, 135] width 85 height 11
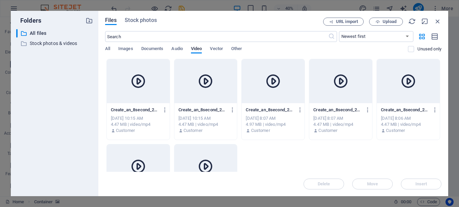
click at [127, 82] on div at bounding box center [138, 81] width 63 height 44
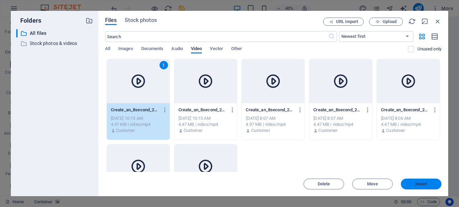
click at [421, 186] on button "Insert" at bounding box center [421, 183] width 41 height 11
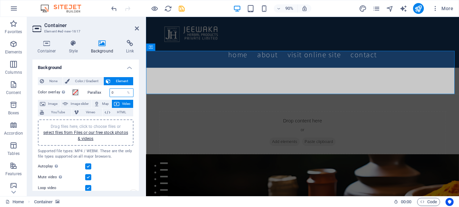
click at [116, 92] on input "0" at bounding box center [122, 93] width 24 height 8
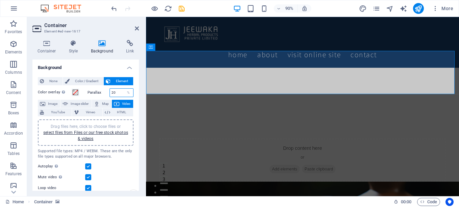
drag, startPoint x: 115, startPoint y: 91, endPoint x: 107, endPoint y: 92, distance: 7.8
click at [107, 92] on div "Parallax 20 %" at bounding box center [110, 92] width 46 height 9
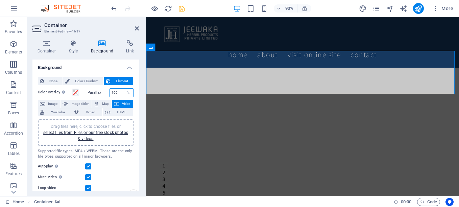
drag, startPoint x: 121, startPoint y: 91, endPoint x: 86, endPoint y: 91, distance: 34.8
click at [86, 91] on div "Parallax 100 %" at bounding box center [110, 92] width 48 height 9
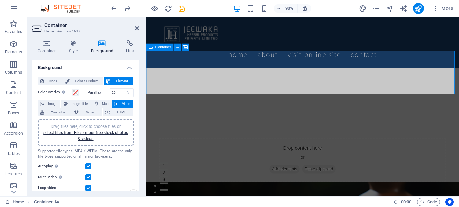
type input "0"
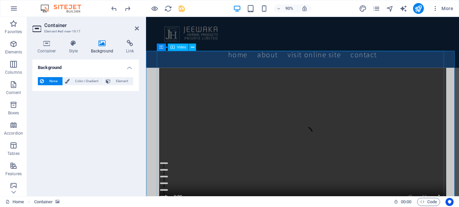
click at [246, 120] on figure at bounding box center [319, 152] width 319 height 159
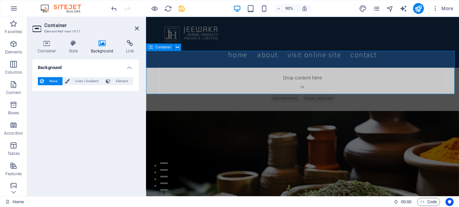
click at [285, 103] on span "Add elements" at bounding box center [299, 107] width 33 height 9
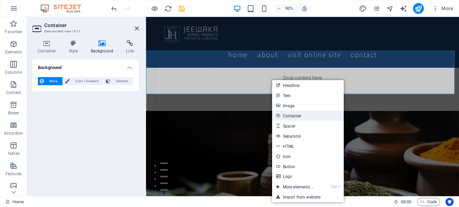
click at [286, 114] on link "Container" at bounding box center [308, 115] width 72 height 10
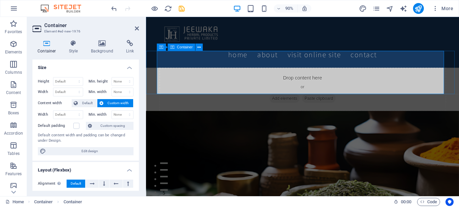
click at [169, 73] on div "Drop content here or Add elements Paste clipboard" at bounding box center [319, 97] width 319 height 48
click at [178, 73] on div "Drop content here or Add elements Paste clipboard" at bounding box center [319, 97] width 319 height 48
click at [150, 78] on div "Drop content here or Add elements Paste clipboard" at bounding box center [320, 97] width 348 height 48
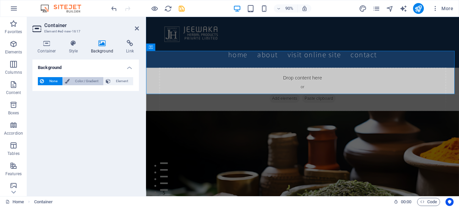
click at [81, 81] on span "Color / Gradient" at bounding box center [87, 81] width 30 height 8
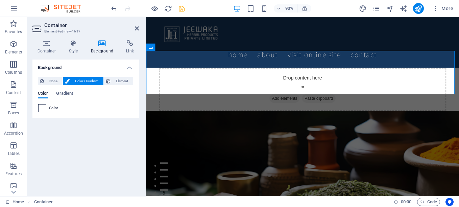
click at [42, 108] on span at bounding box center [42, 107] width 7 height 7
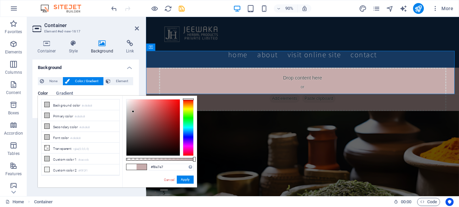
type input "#ffffff"
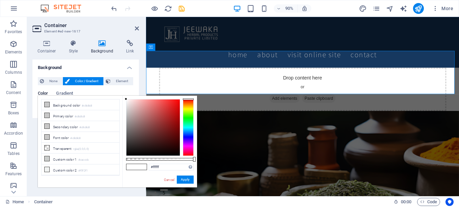
drag, startPoint x: 161, startPoint y: 134, endPoint x: 118, endPoint y: 91, distance: 61.2
click at [117, 90] on body "JEEWAWAKA HERBAL PRODUCTS PRIVATE LIMITED Home Favorites Elements Columns Conte…" at bounding box center [229, 103] width 459 height 207
click at [116, 79] on span "Element" at bounding box center [121, 81] width 19 height 8
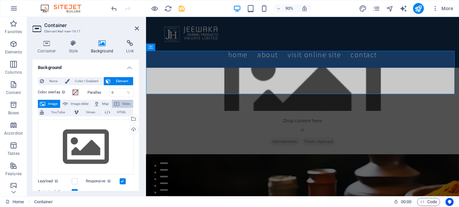
click at [118, 102] on button "Video" at bounding box center [122, 104] width 21 height 8
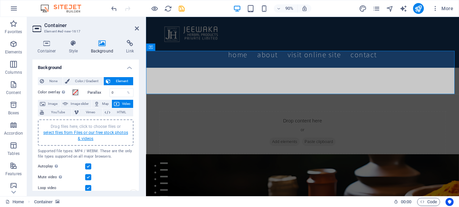
click at [89, 133] on link "select files from Files or our free stock photos & videos" at bounding box center [85, 135] width 85 height 11
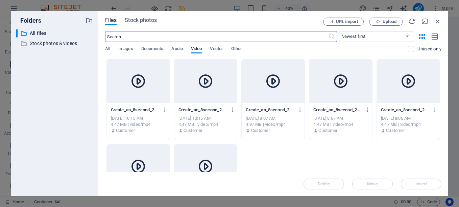
click at [128, 100] on div at bounding box center [138, 81] width 63 height 44
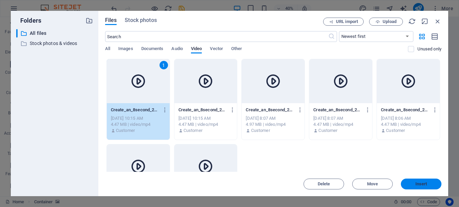
click at [413, 183] on span "Insert" at bounding box center [420, 184] width 35 height 4
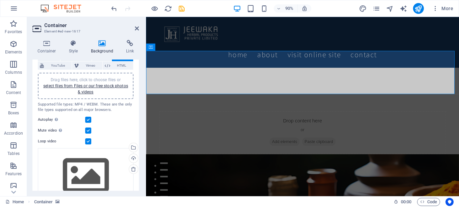
scroll to position [78, 0]
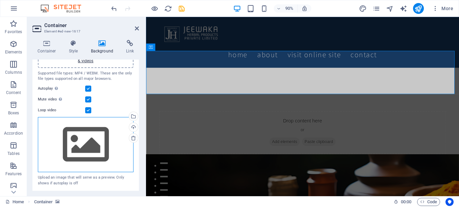
click at [93, 148] on div "Drag files here, click to choose files or select files from Files or our free s…" at bounding box center [86, 144] width 96 height 55
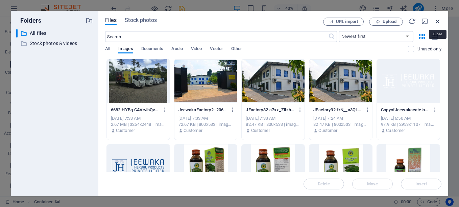
click at [435, 23] on icon "button" at bounding box center [437, 21] width 7 height 7
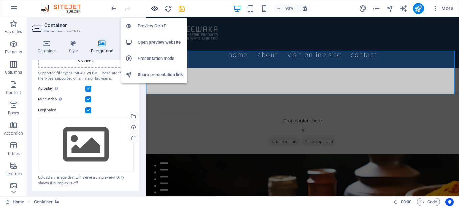
click at [153, 8] on icon "button" at bounding box center [155, 9] width 8 height 8
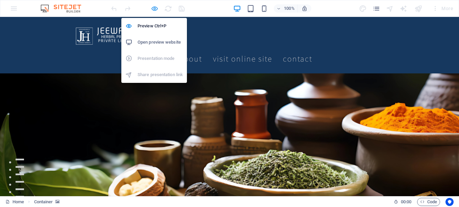
click at [154, 9] on icon "button" at bounding box center [155, 9] width 8 height 8
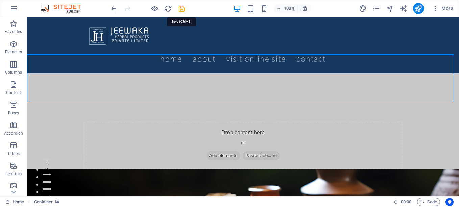
click at [180, 8] on icon "save" at bounding box center [182, 9] width 8 height 8
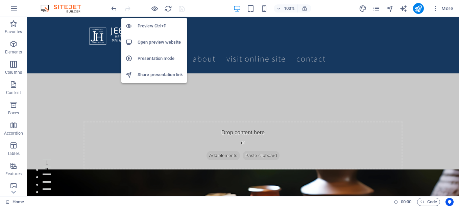
click at [153, 43] on h6 "Open preview website" at bounding box center [159, 42] width 45 height 8
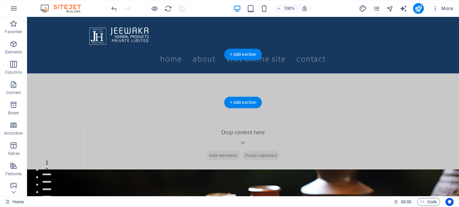
click at [35, 89] on figure at bounding box center [243, 97] width 432 height 48
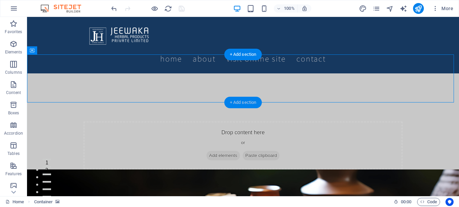
click at [233, 101] on div "+ Add section" at bounding box center [242, 102] width 37 height 11
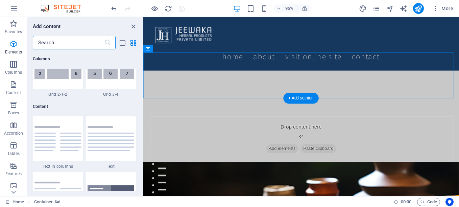
scroll to position [1182, 0]
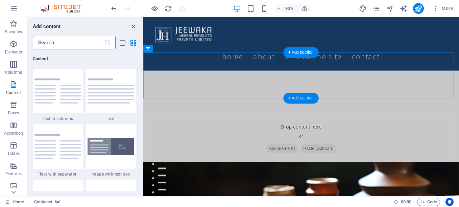
click at [300, 95] on div "+ Add section" at bounding box center [300, 98] width 35 height 11
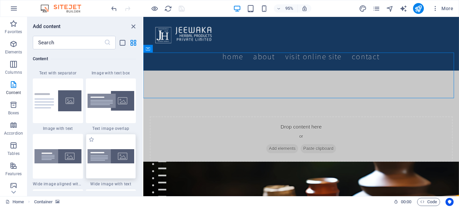
scroll to position [1283, 0]
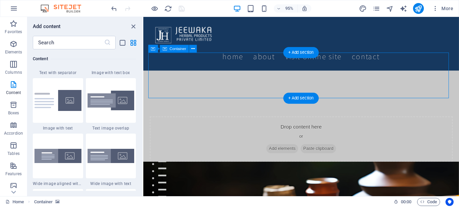
click at [225, 121] on div "Drop content here or Add elements Paste clipboard" at bounding box center [309, 145] width 319 height 48
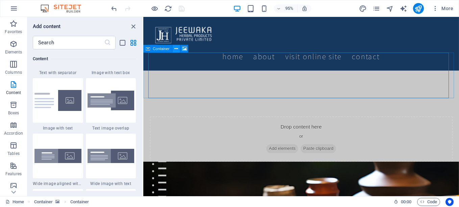
click at [177, 49] on icon at bounding box center [176, 48] width 3 height 7
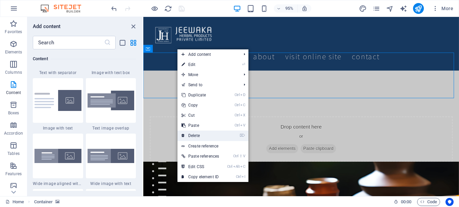
click at [195, 135] on link "⌦ Delete" at bounding box center [200, 135] width 46 height 10
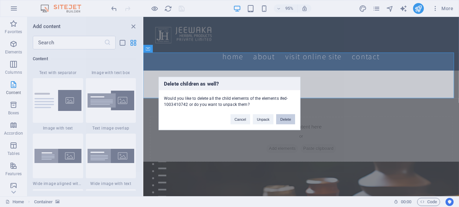
click at [294, 118] on button "Delete" at bounding box center [285, 119] width 19 height 10
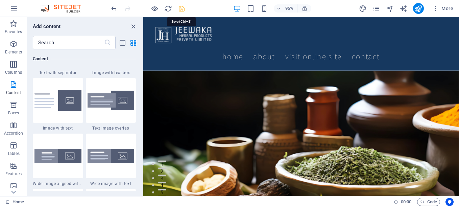
click at [182, 7] on icon "save" at bounding box center [182, 9] width 8 height 8
checkbox input "false"
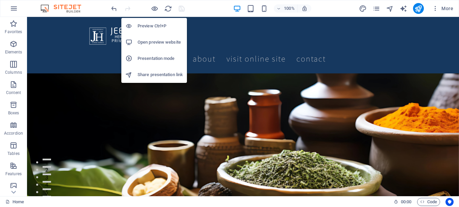
click at [148, 27] on h6 "Preview Ctrl+P" at bounding box center [159, 26] width 45 height 8
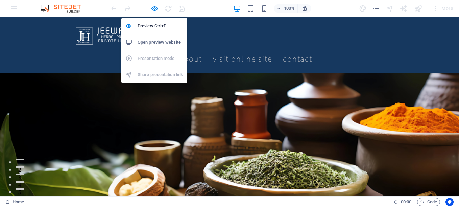
click at [150, 42] on h6 "Open preview website" at bounding box center [159, 42] width 45 height 8
click at [153, 26] on h6 "Preview Ctrl+P" at bounding box center [159, 26] width 45 height 8
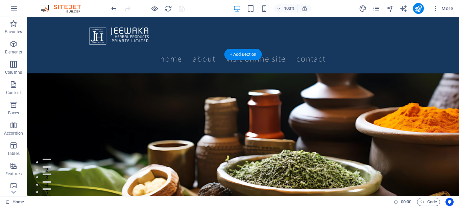
click at [96, 73] on figure at bounding box center [243, 158] width 432 height 171
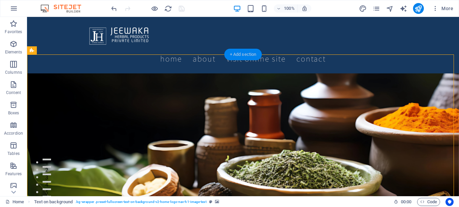
click at [243, 53] on div "+ Add section" at bounding box center [242, 54] width 37 height 11
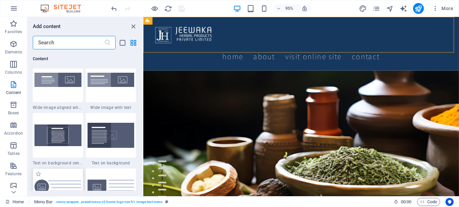
scroll to position [1351, 0]
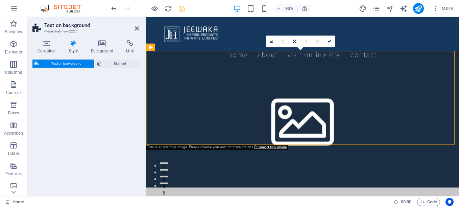
select select "%"
select select "rem"
select select "px"
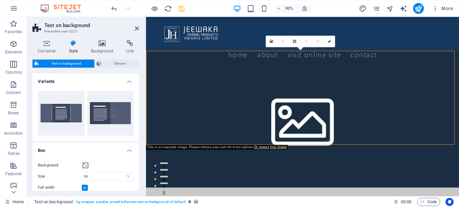
click at [355, 93] on figure at bounding box center [320, 131] width 348 height 152
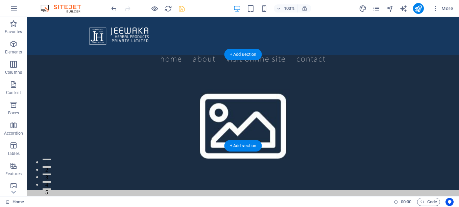
click at [249, 111] on figure at bounding box center [243, 122] width 432 height 135
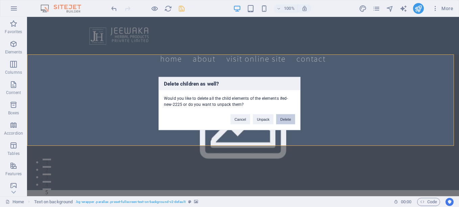
click at [287, 118] on button "Delete" at bounding box center [285, 119] width 19 height 10
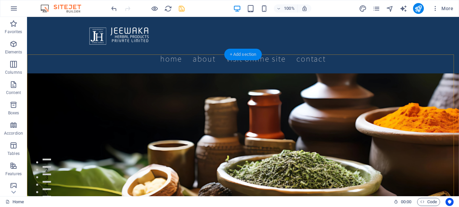
click at [234, 53] on div "+ Add section" at bounding box center [242, 54] width 37 height 11
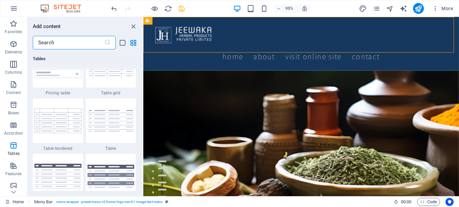
scroll to position [2499, 0]
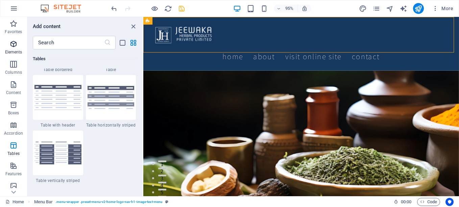
click at [12, 46] on icon "button" at bounding box center [13, 44] width 8 height 8
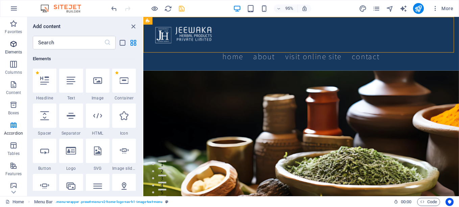
scroll to position [72, 0]
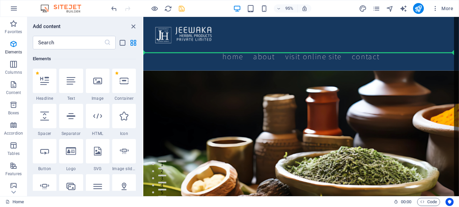
select select "px"
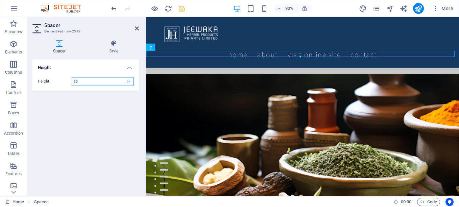
click at [102, 79] on input "20" at bounding box center [102, 81] width 61 height 8
type input "2"
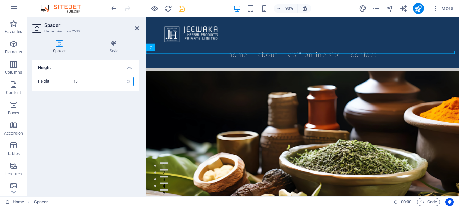
click at [103, 79] on input "10" at bounding box center [102, 81] width 61 height 8
type input "1"
type input "5"
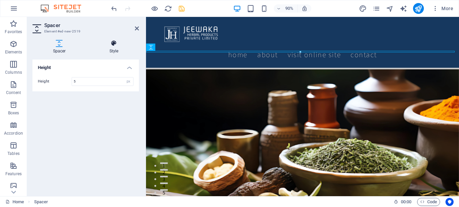
click at [115, 45] on icon at bounding box center [114, 43] width 50 height 7
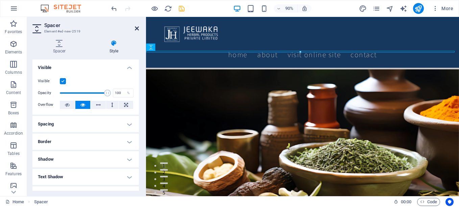
click at [135, 29] on icon at bounding box center [137, 28] width 4 height 5
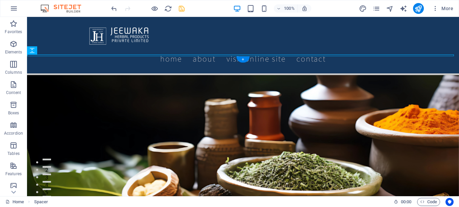
click at [148, 75] on figure at bounding box center [243, 160] width 432 height 171
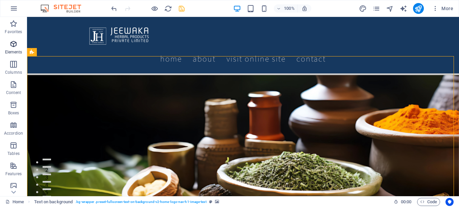
click at [12, 44] on icon "button" at bounding box center [13, 44] width 8 height 8
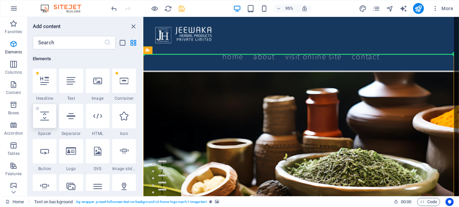
select select "px"
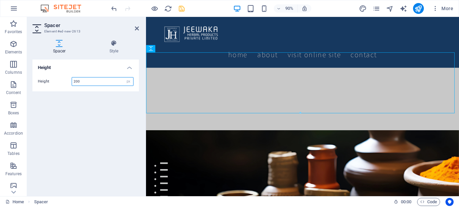
drag, startPoint x: 107, startPoint y: 78, endPoint x: 56, endPoint y: 79, distance: 51.7
click at [56, 79] on div "Height 200 px rem vh vw" at bounding box center [86, 81] width 96 height 9
type input "300"
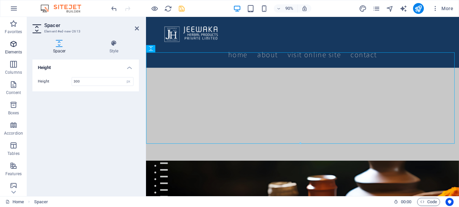
click at [14, 45] on icon "button" at bounding box center [13, 44] width 8 height 8
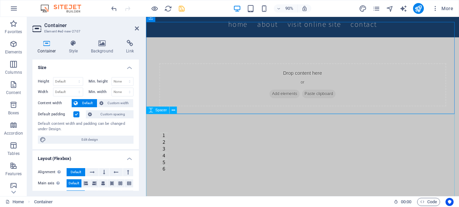
scroll to position [0, 0]
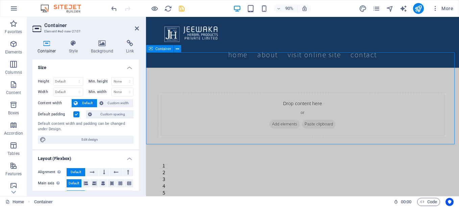
click at [186, 139] on div "Drop content here or Add elements Paste clipboard" at bounding box center [320, 126] width 348 height 102
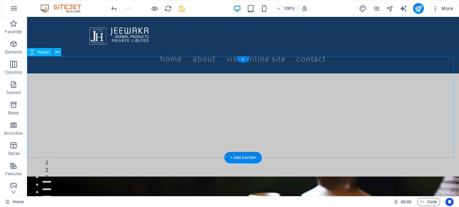
click at [182, 127] on div at bounding box center [243, 125] width 432 height 101
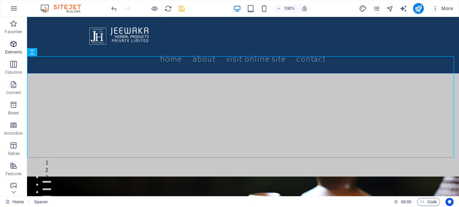
click at [12, 48] on span "Elements" at bounding box center [13, 48] width 27 height 16
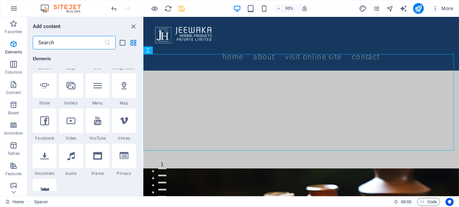
scroll to position [173, 0]
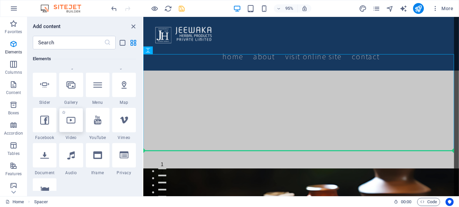
select select "%"
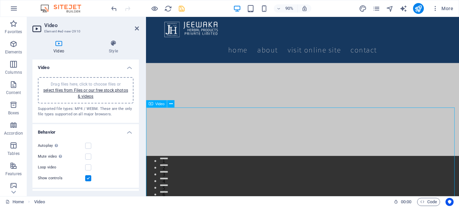
scroll to position [0, 0]
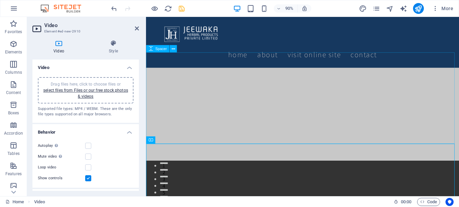
click at [173, 116] on div at bounding box center [320, 125] width 348 height 101
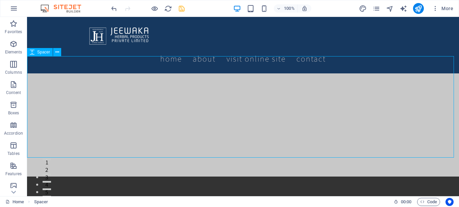
click at [176, 106] on div at bounding box center [243, 125] width 432 height 101
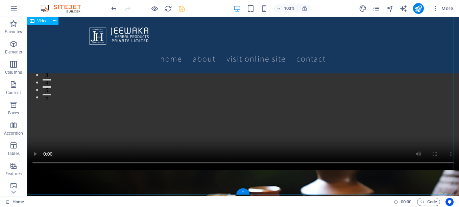
scroll to position [101, 0]
click at [175, 104] on figure at bounding box center [243, 63] width 432 height 216
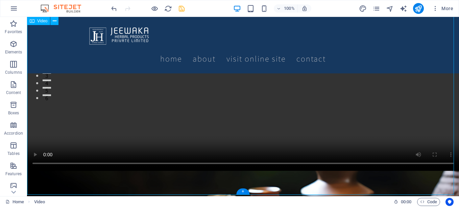
click at [175, 104] on figure at bounding box center [243, 63] width 432 height 216
select select "%"
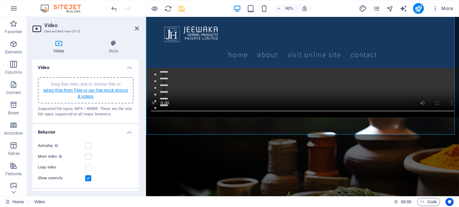
click at [78, 90] on link "select files from Files or our free stock photos & videos" at bounding box center [85, 93] width 85 height 11
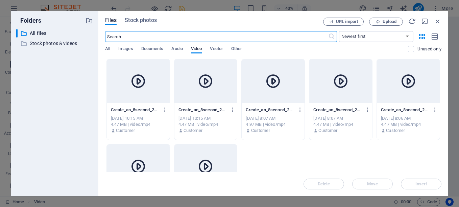
click at [125, 93] on div at bounding box center [138, 81] width 63 height 44
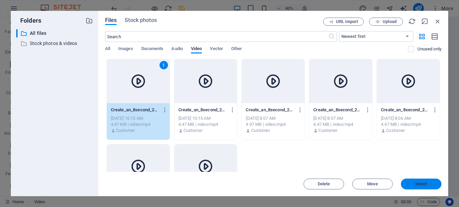
click at [418, 183] on span "Insert" at bounding box center [421, 184] width 12 height 4
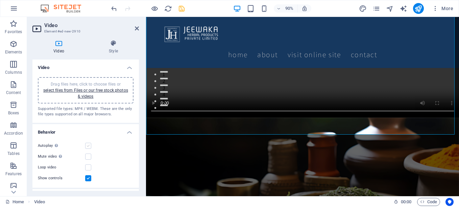
click at [89, 144] on label at bounding box center [88, 146] width 6 height 6
click at [0, 0] on input "Autoplay Autoplay is only available if muted is checked" at bounding box center [0, 0] width 0 height 0
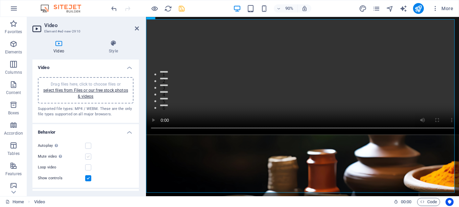
scroll to position [36, 0]
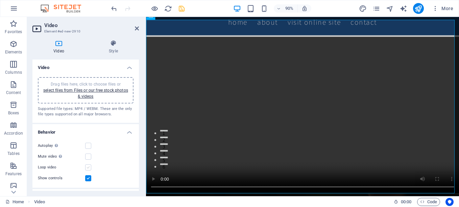
click at [89, 165] on label at bounding box center [88, 167] width 6 height 6
click at [0, 0] on input "Loop video" at bounding box center [0, 0] width 0 height 0
click at [89, 157] on label at bounding box center [88, 156] width 6 height 6
click at [0, 0] on input "Mute video Autoplay will be available if muted is checked" at bounding box center [0, 0] width 0 height 0
click at [89, 145] on label at bounding box center [88, 146] width 6 height 6
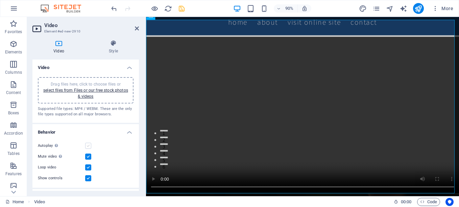
click at [0, 0] on input "Autoplay Autoplay is only available if muted is checked" at bounding box center [0, 0] width 0 height 0
click at [88, 156] on label at bounding box center [88, 156] width 6 height 6
click at [0, 0] on input "Mute video Autoplay will be available if muted is checked" at bounding box center [0, 0] width 0 height 0
click at [88, 156] on label at bounding box center [88, 156] width 6 height 6
click at [0, 0] on input "Mute video Autoplay will be available if muted is checked" at bounding box center [0, 0] width 0 height 0
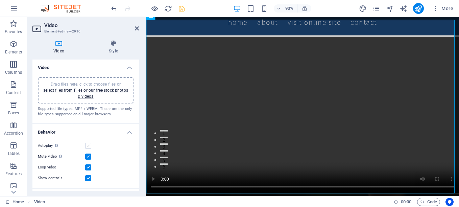
click at [90, 146] on label at bounding box center [88, 146] width 6 height 6
click at [0, 0] on input "Autoplay Autoplay is only available if muted is checked" at bounding box center [0, 0] width 0 height 0
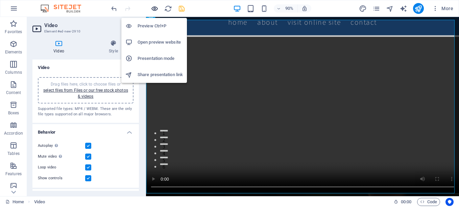
click at [153, 8] on icon "button" at bounding box center [155, 9] width 8 height 8
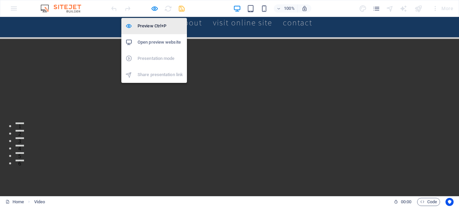
click at [153, 26] on h6 "Preview Ctrl+P" at bounding box center [159, 26] width 45 height 8
select select "%"
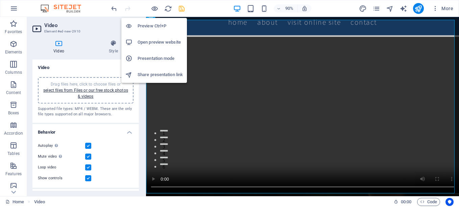
click at [162, 26] on h6 "Preview Ctrl+P" at bounding box center [159, 26] width 45 height 8
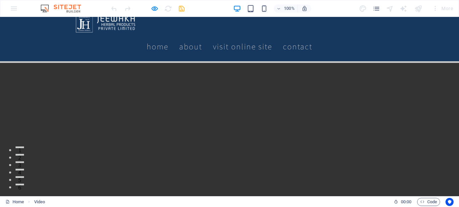
scroll to position [0, 0]
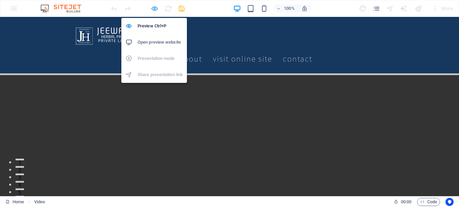
click at [156, 8] on icon "button" at bounding box center [155, 9] width 8 height 8
select select "%"
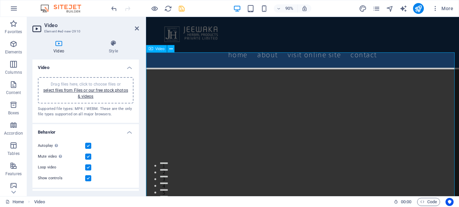
click at [195, 75] on figure at bounding box center [320, 162] width 348 height 174
click at [184, 76] on figure at bounding box center [320, 162] width 348 height 174
click at [112, 43] on icon at bounding box center [113, 43] width 51 height 7
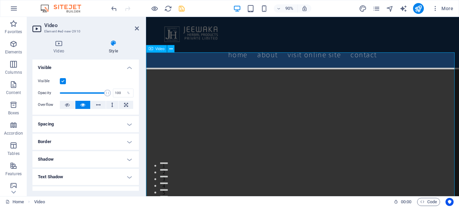
click at [316, 145] on figure at bounding box center [320, 162] width 348 height 174
click at [56, 44] on icon at bounding box center [58, 43] width 53 height 7
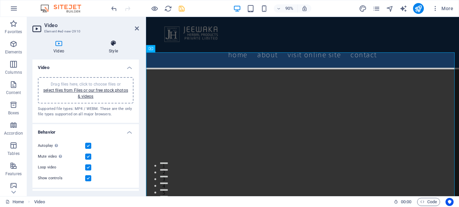
click at [109, 48] on h4 "Style" at bounding box center [113, 47] width 51 height 14
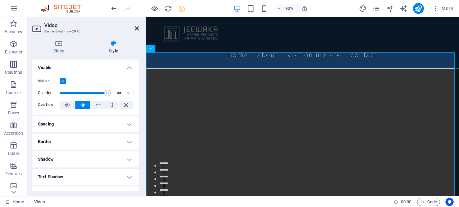
click at [136, 28] on icon at bounding box center [137, 28] width 4 height 5
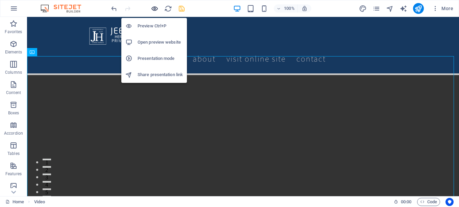
click at [156, 8] on icon "button" at bounding box center [155, 9] width 8 height 8
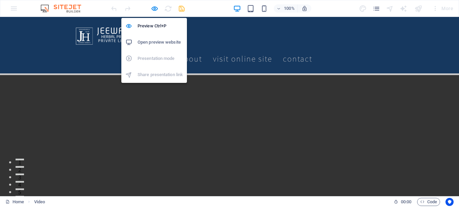
click at [152, 41] on h6 "Open preview website" at bounding box center [159, 42] width 45 height 8
click at [153, 10] on icon "button" at bounding box center [155, 9] width 8 height 8
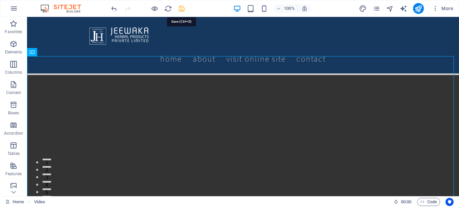
click at [179, 9] on icon "save" at bounding box center [182, 9] width 8 height 8
checkbox input "false"
